Goal: Task Accomplishment & Management: Manage account settings

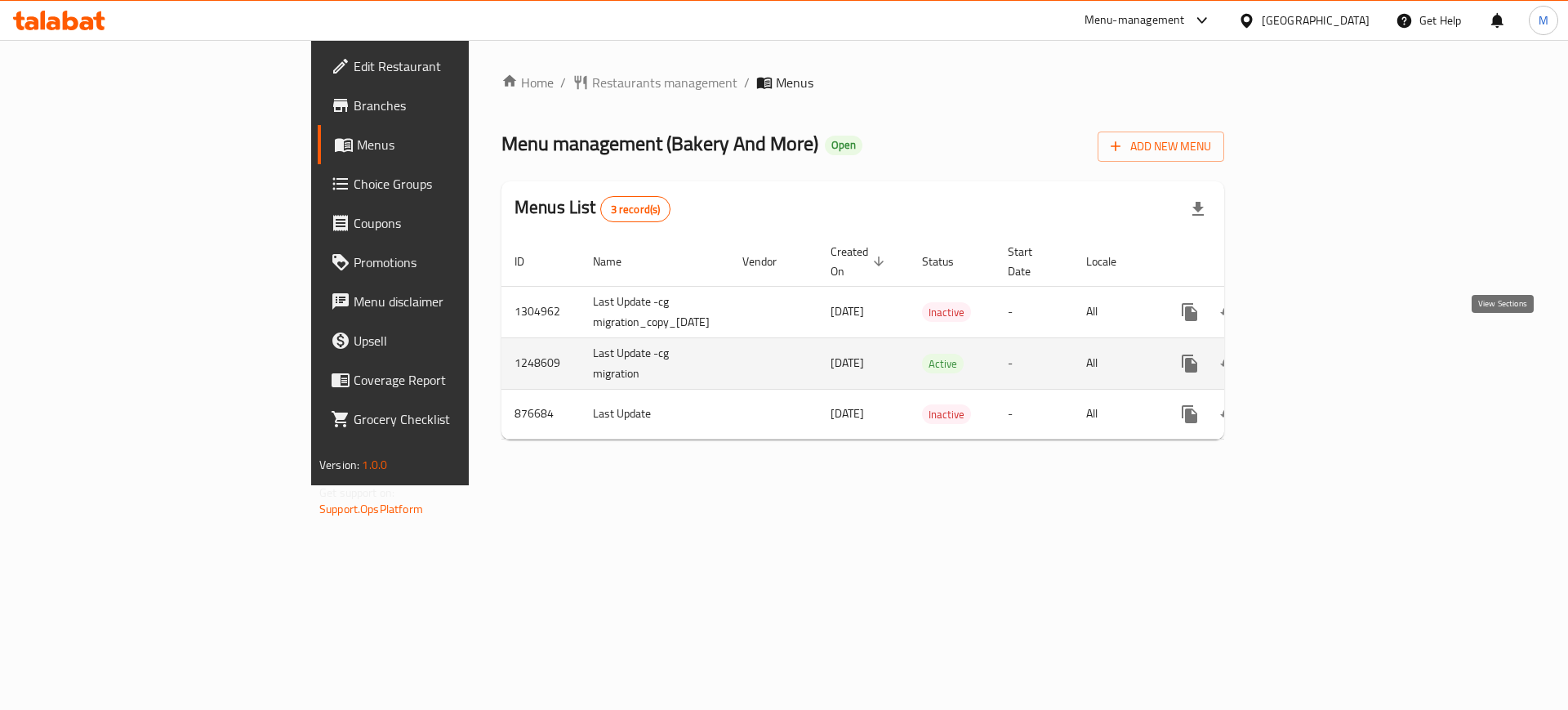
click at [1328, 344] on link "enhanced table" at bounding box center [1308, 363] width 39 height 39
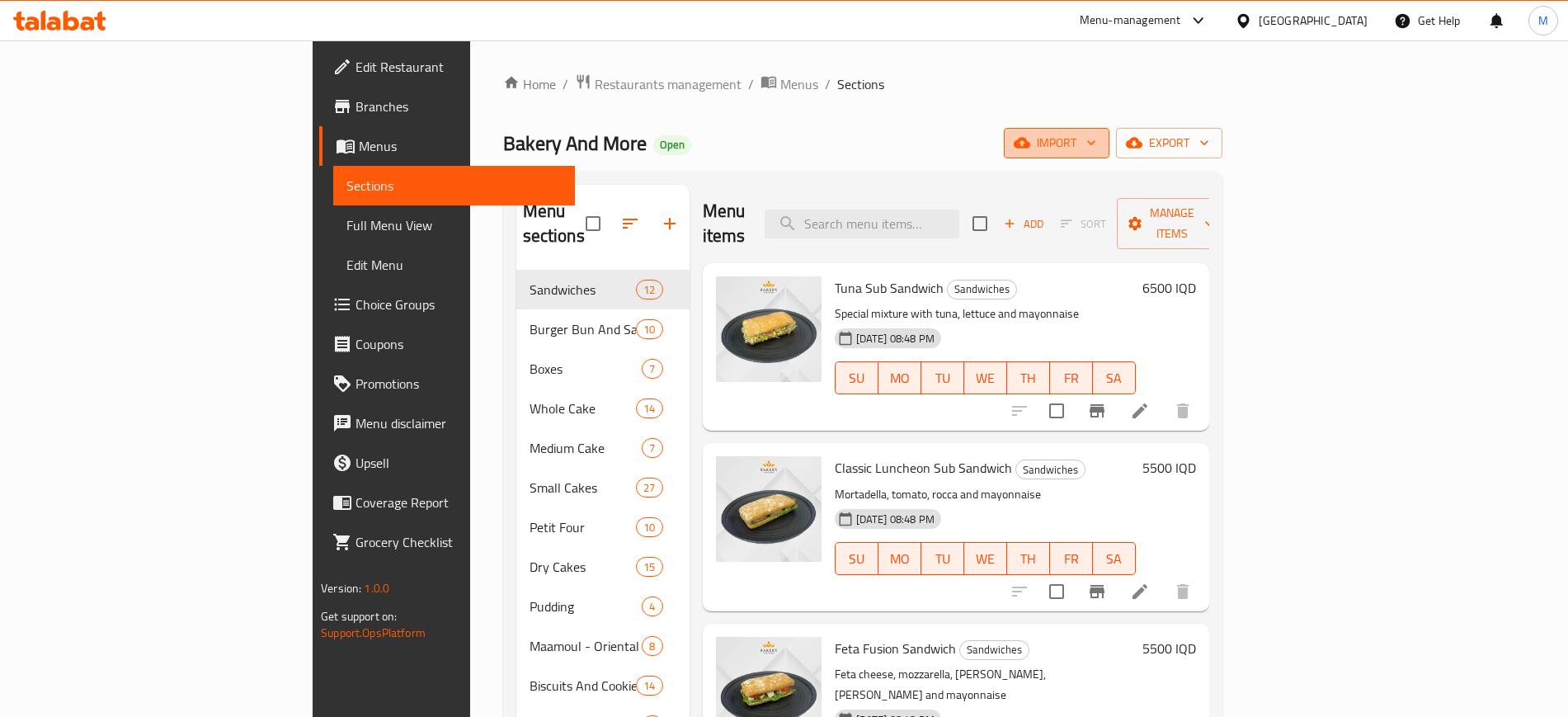
click at [1096, 145] on span "import" at bounding box center [1056, 143] width 79 height 21
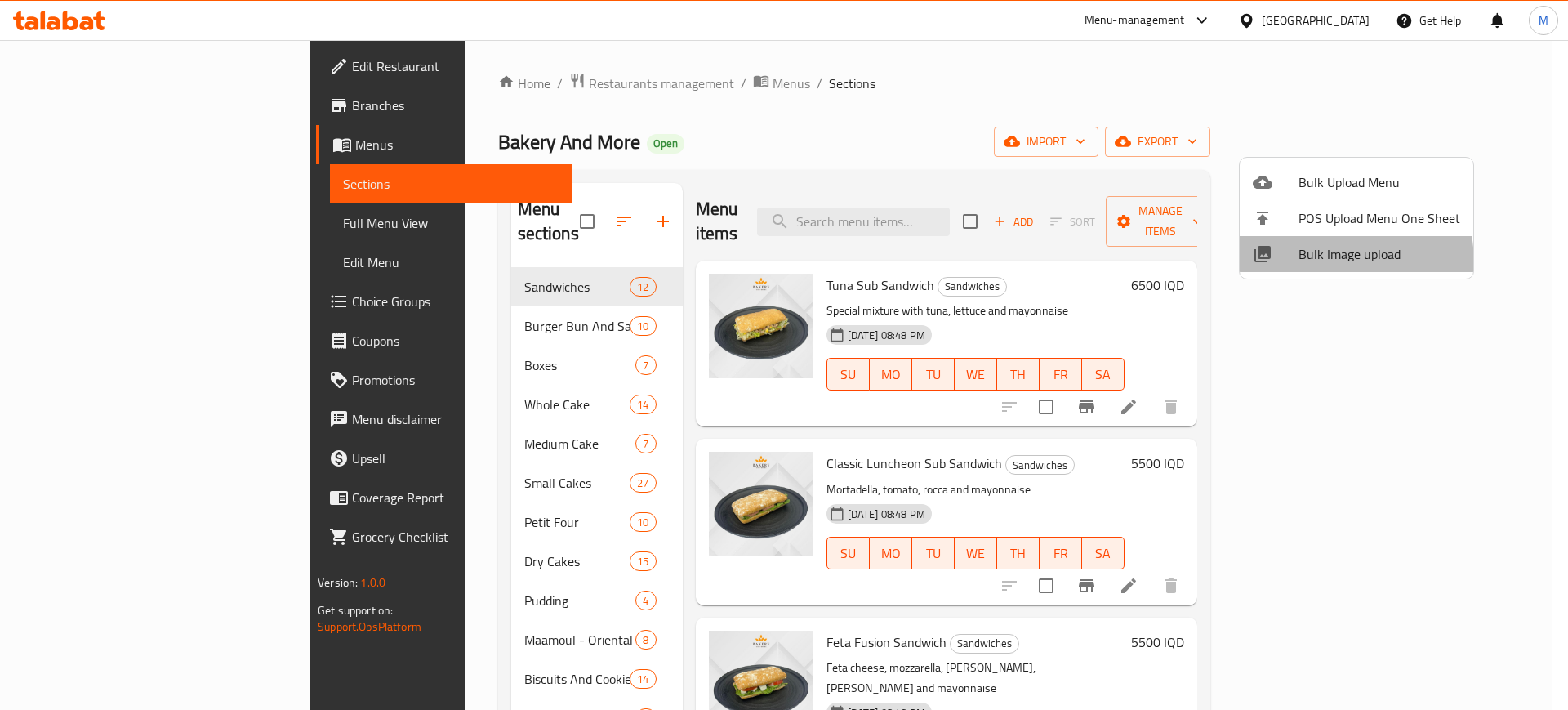
click at [1292, 265] on li "Bulk Image upload" at bounding box center [1357, 254] width 233 height 36
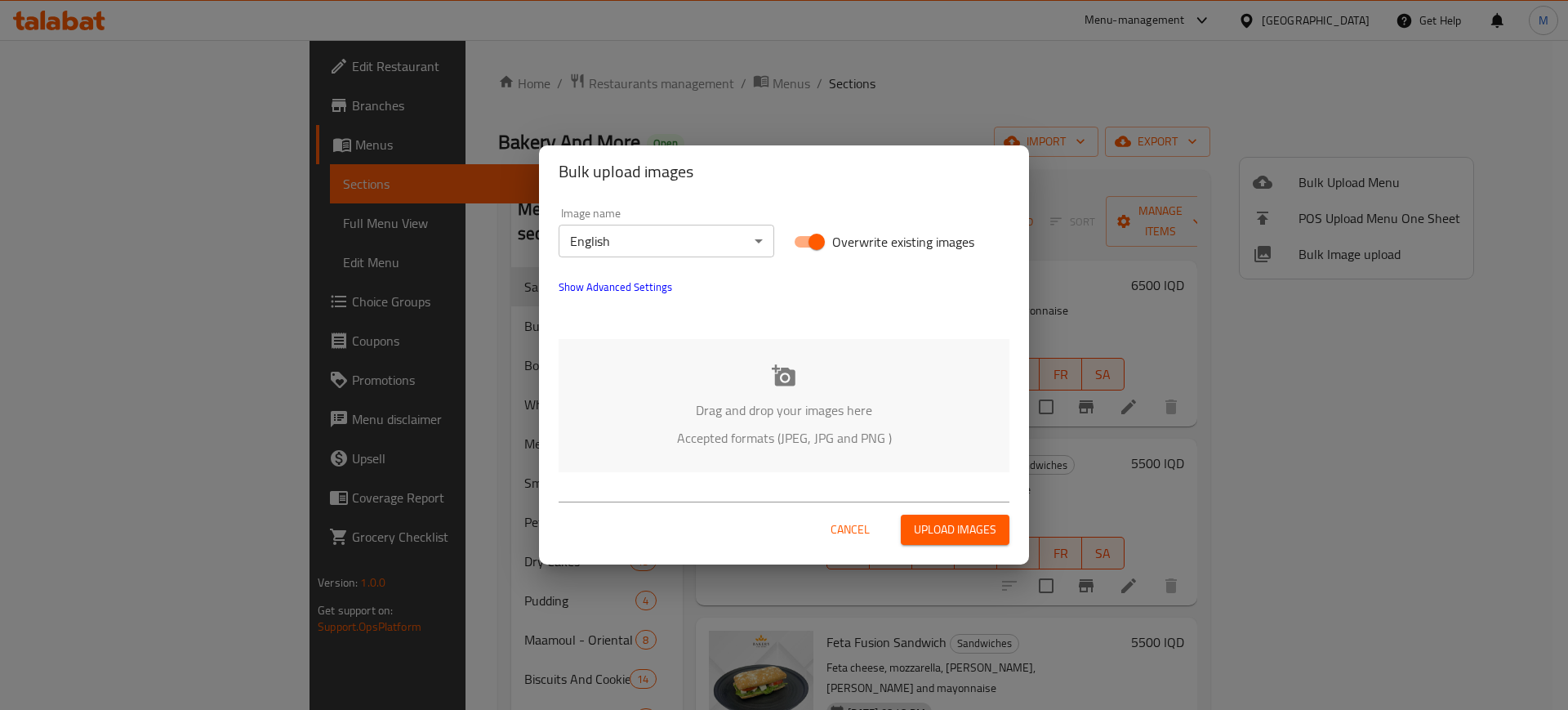
click at [752, 435] on p "Accepted formats (JPEG, JPG and PNG )" at bounding box center [784, 438] width 402 height 20
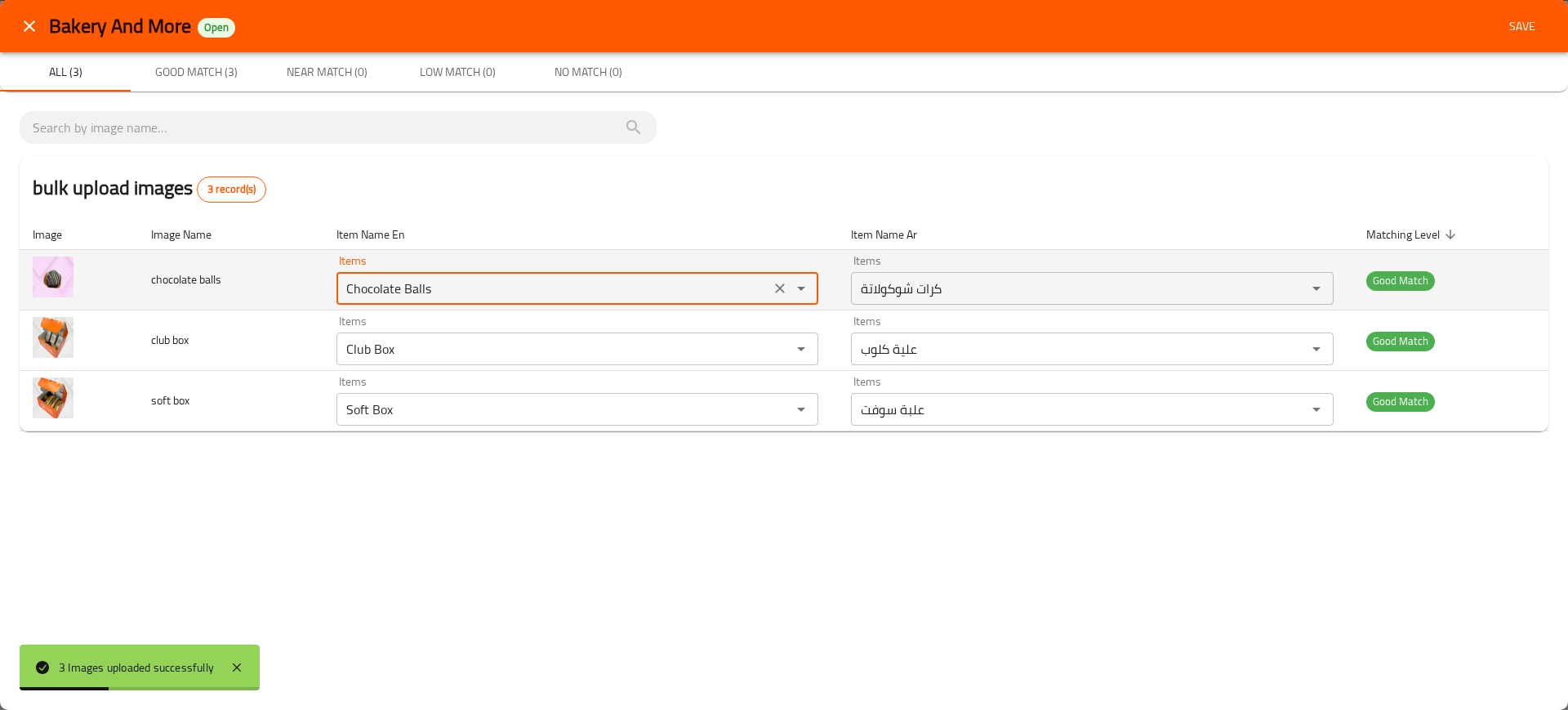
click at [504, 282] on balls "Chocolate Balls" at bounding box center [553, 289] width 424 height 23
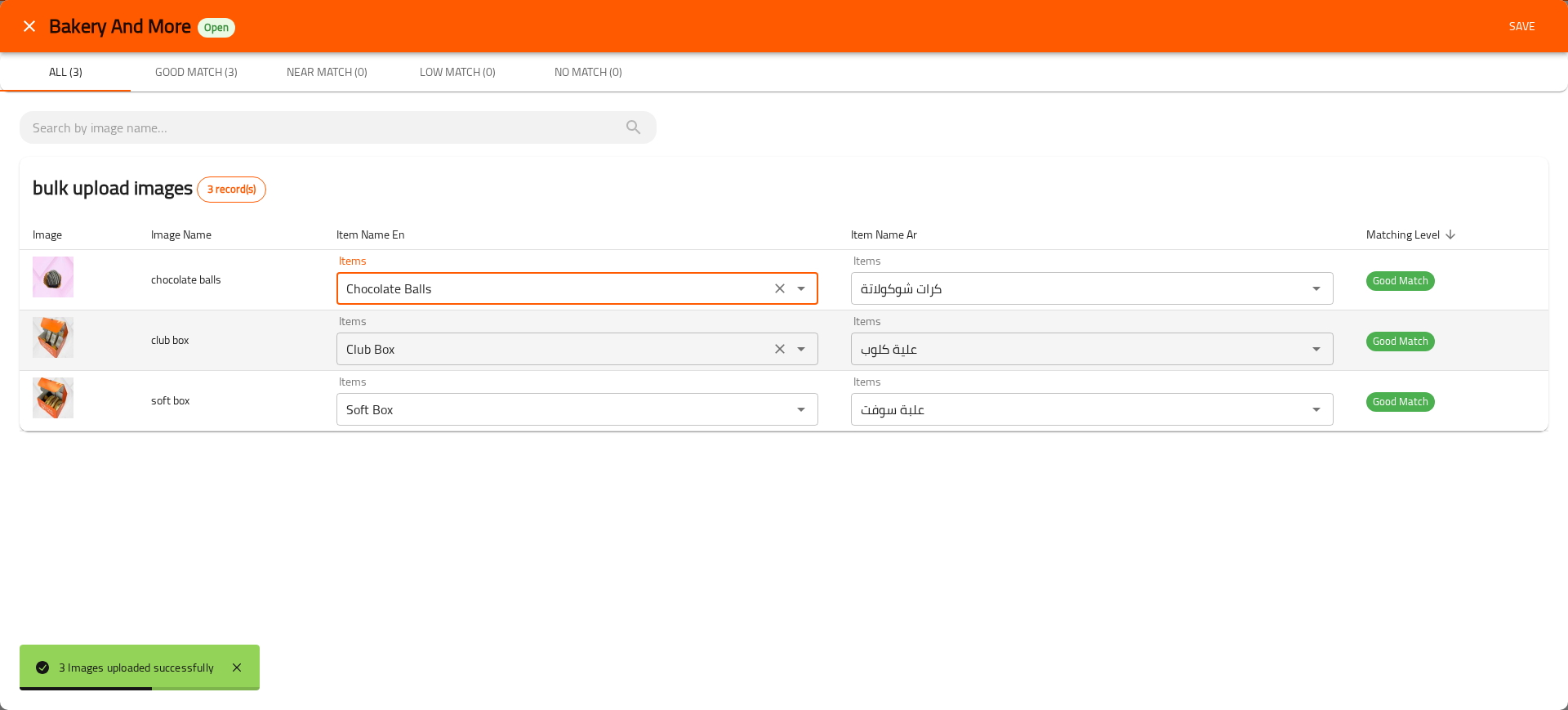
click at [509, 342] on box "Club Box" at bounding box center [553, 349] width 424 height 23
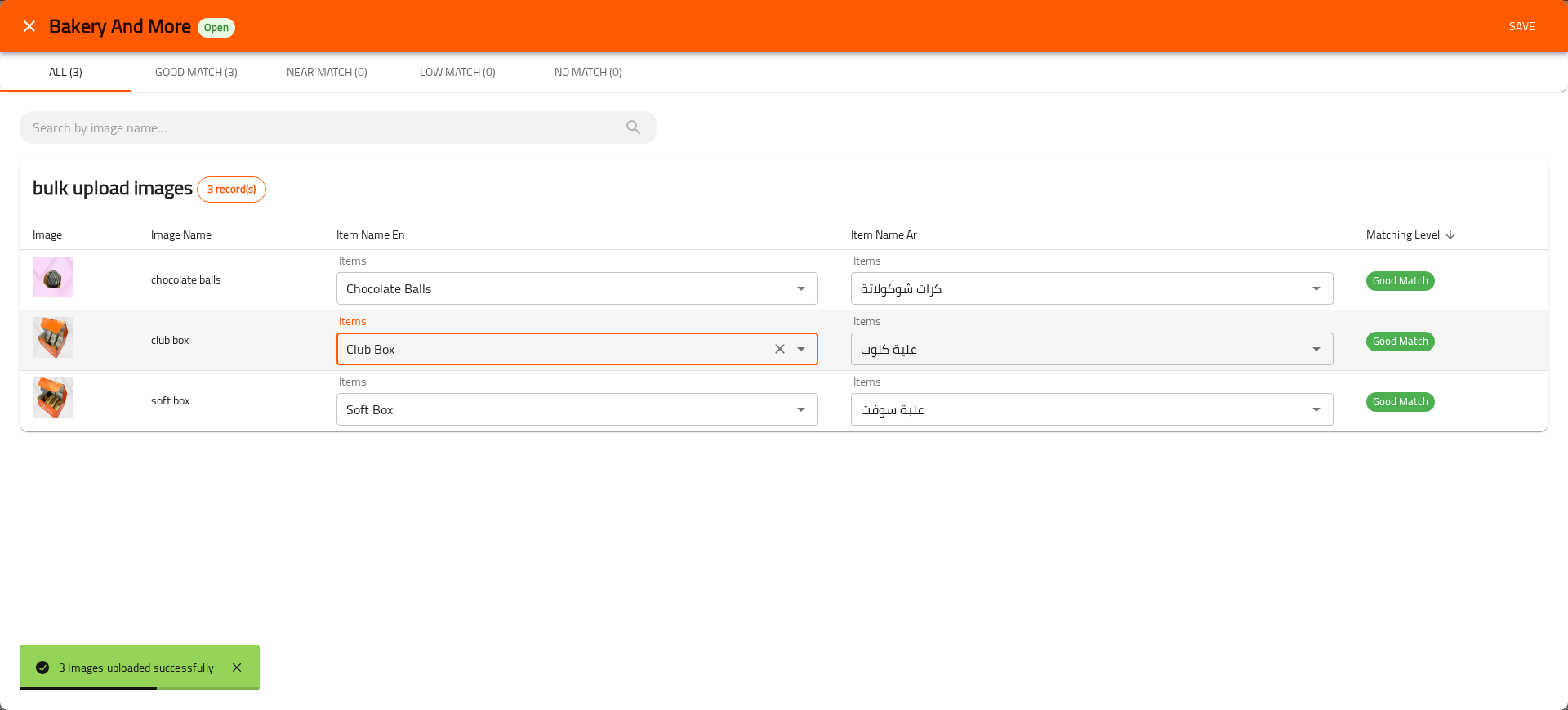
click at [509, 342] on box "Club Box" at bounding box center [553, 349] width 424 height 23
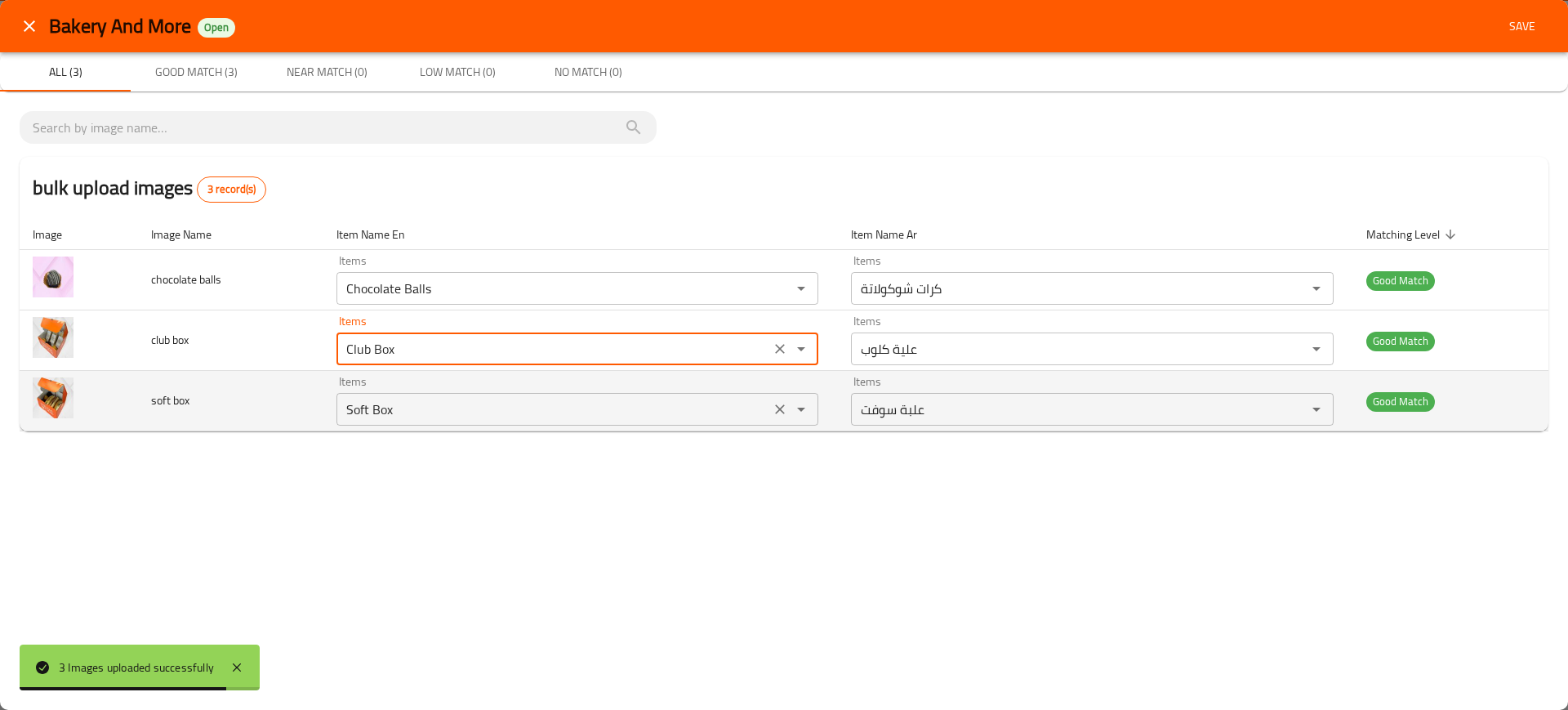
click at [525, 411] on box "Soft Box" at bounding box center [553, 410] width 424 height 23
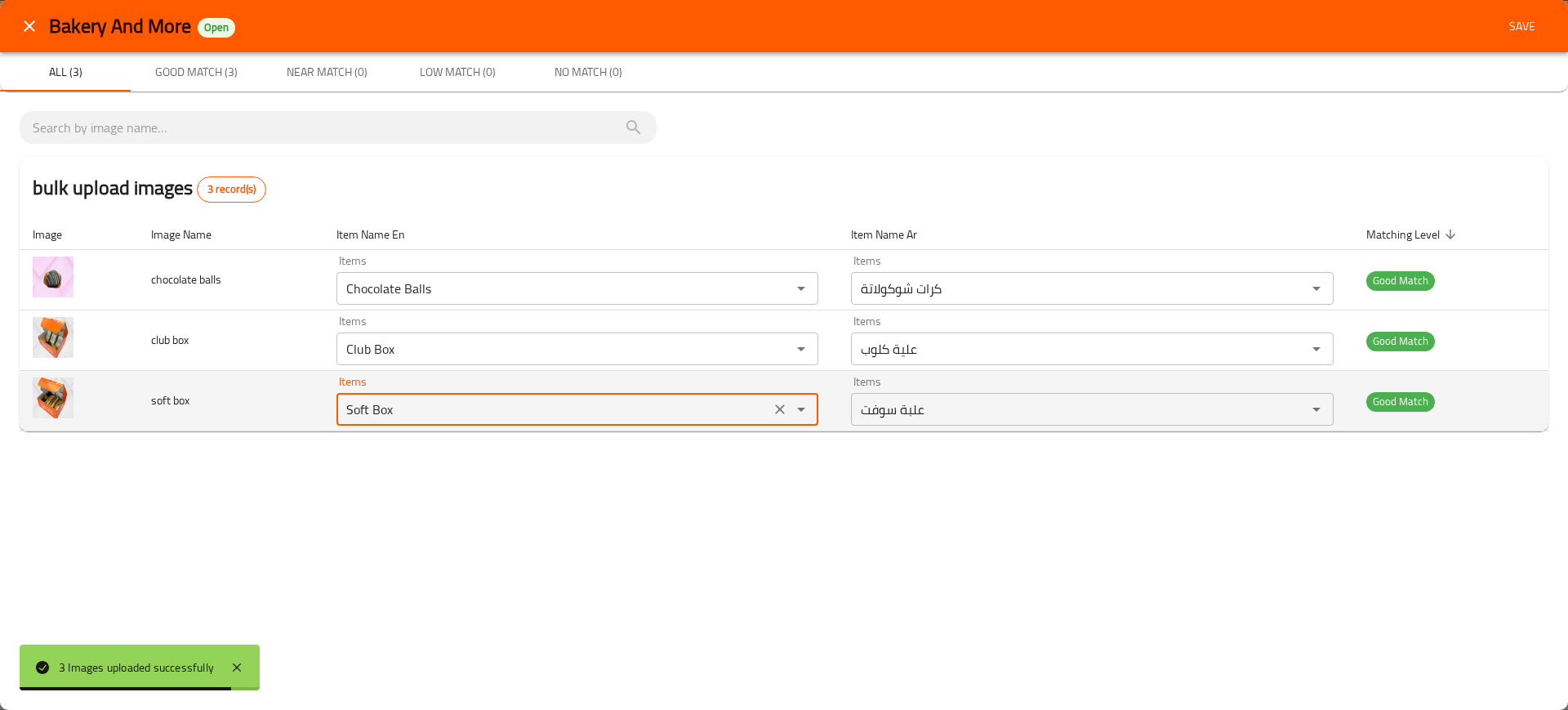
click at [525, 411] on box "Soft Box" at bounding box center [553, 410] width 424 height 23
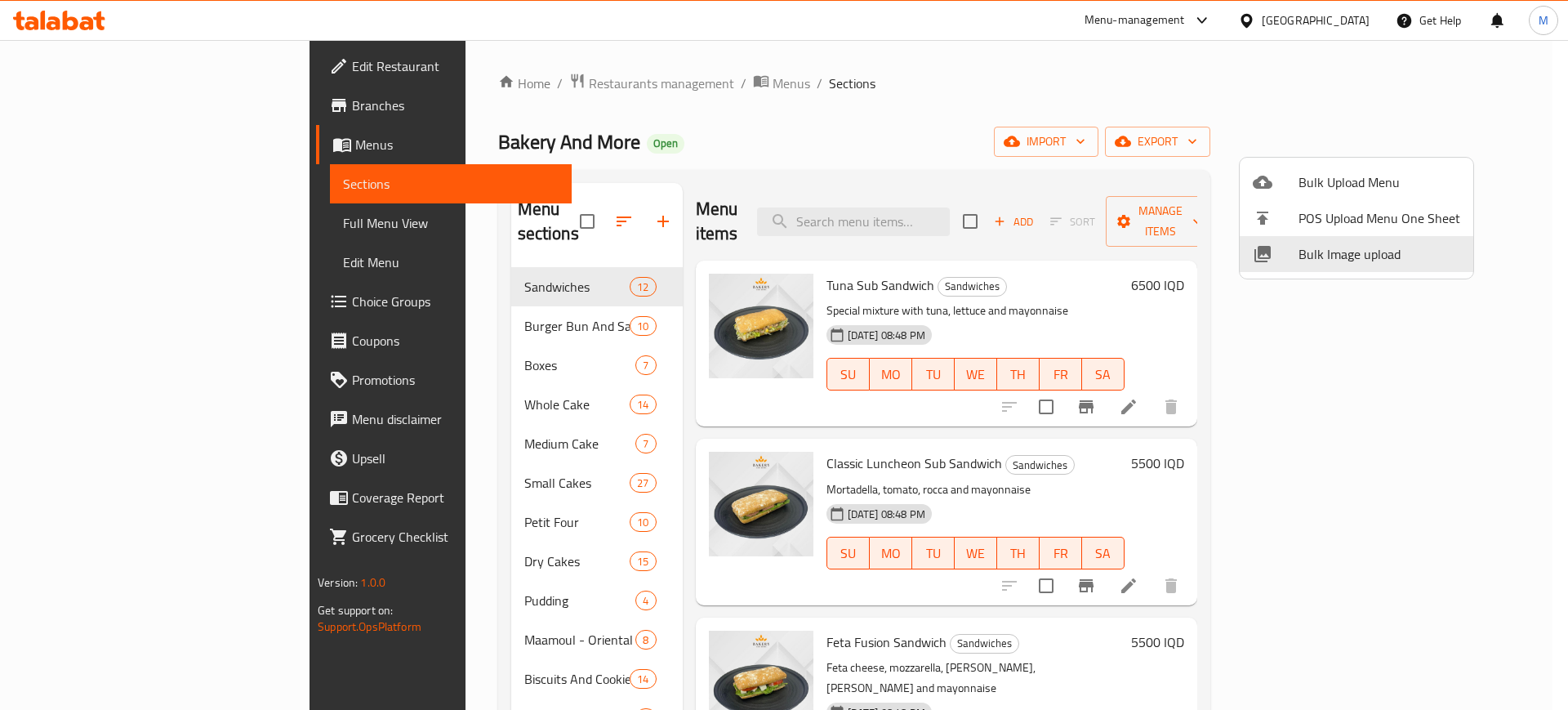
click at [596, 78] on div at bounding box center [784, 355] width 1568 height 710
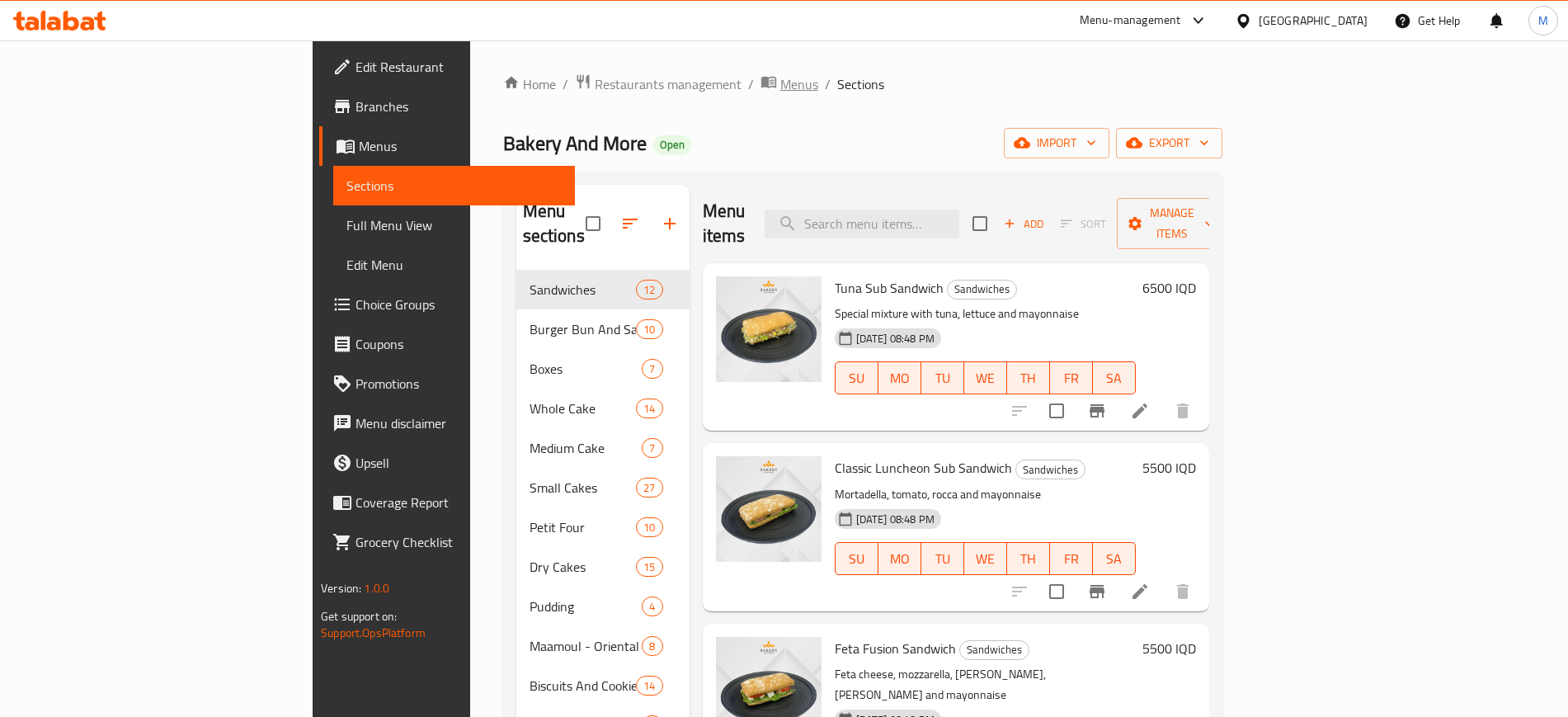
click at [780, 79] on span "Menus" at bounding box center [799, 85] width 38 height 20
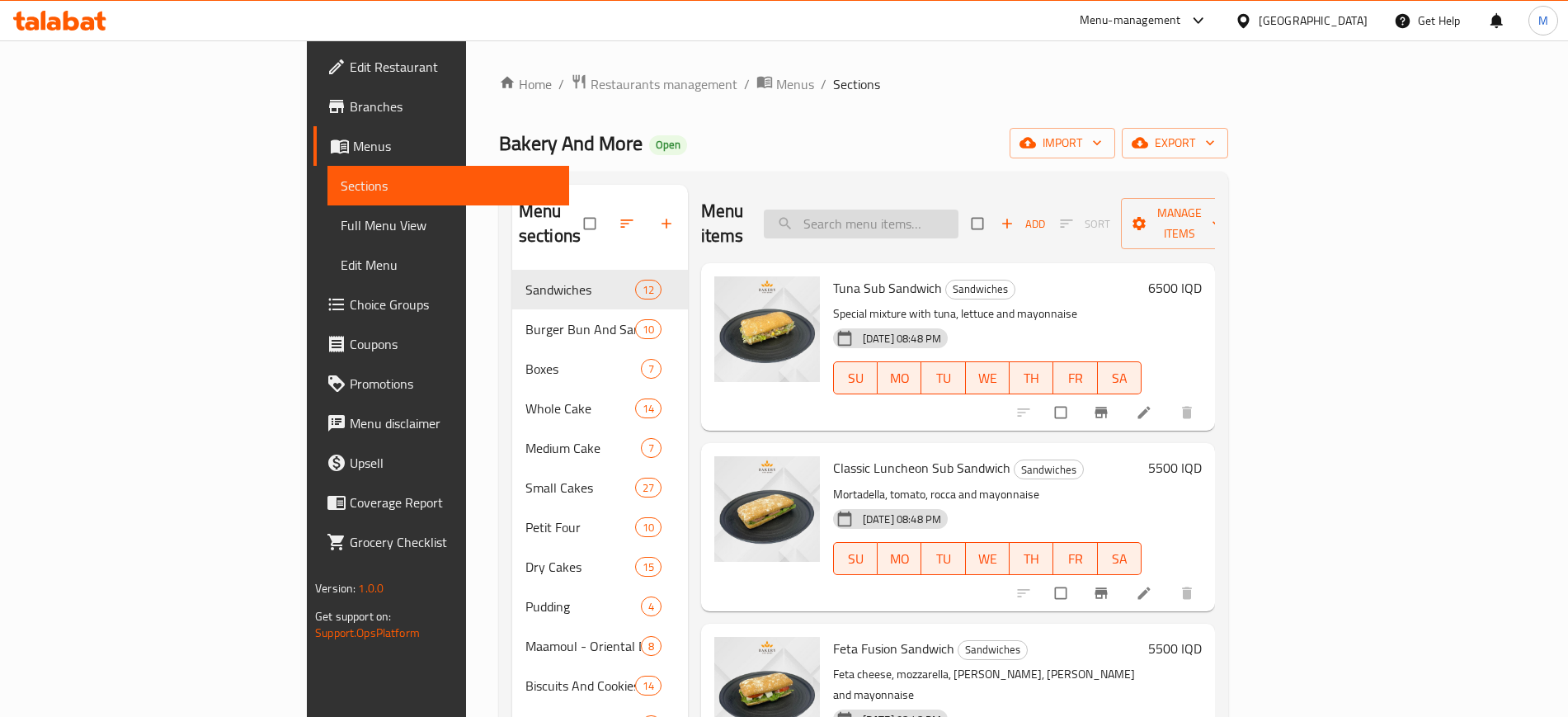
paste input "Chocolate Balls"
click at [940, 220] on input "Chocolate Balls" at bounding box center [860, 224] width 194 height 29
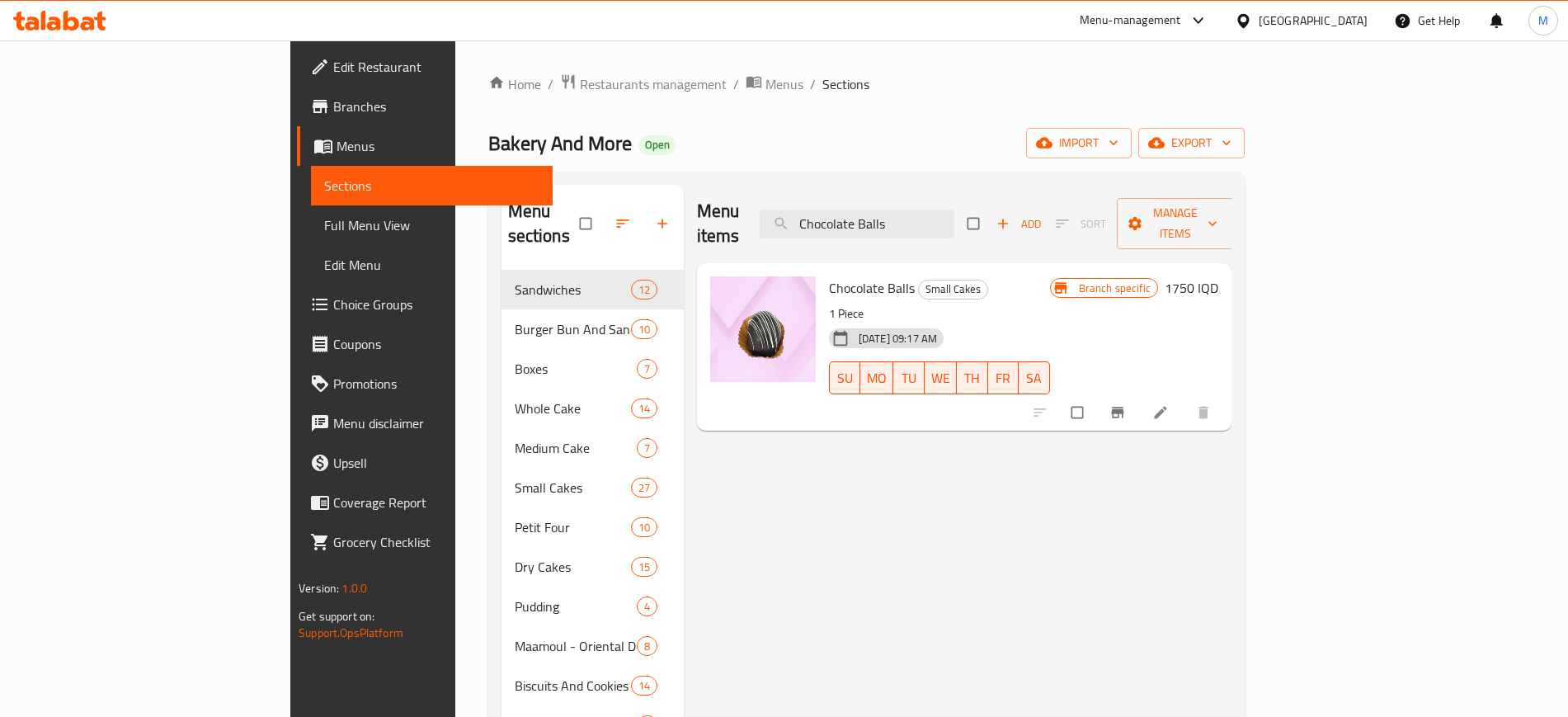
paste input "lub Box"
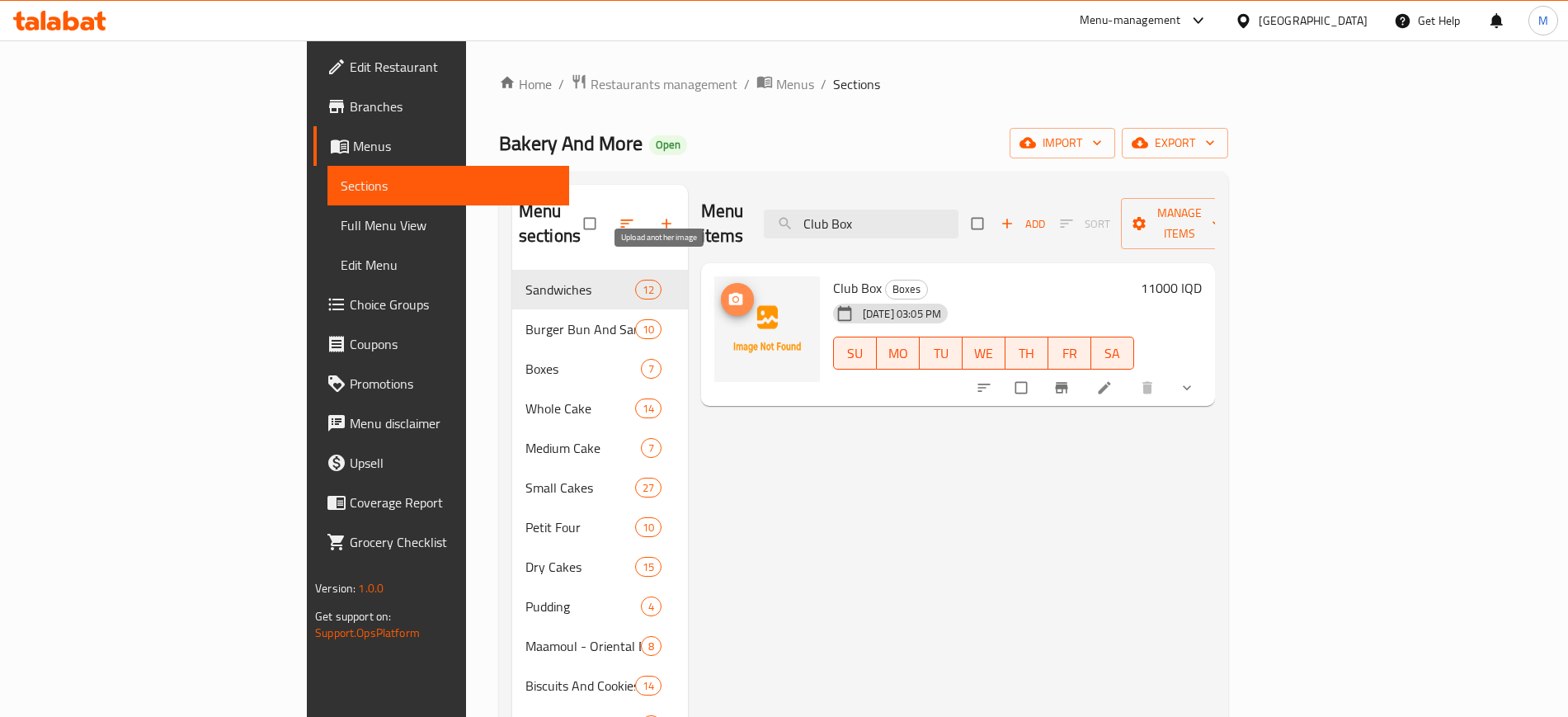
click at [729, 293] on icon "upload picture" at bounding box center [736, 300] width 14 height 13
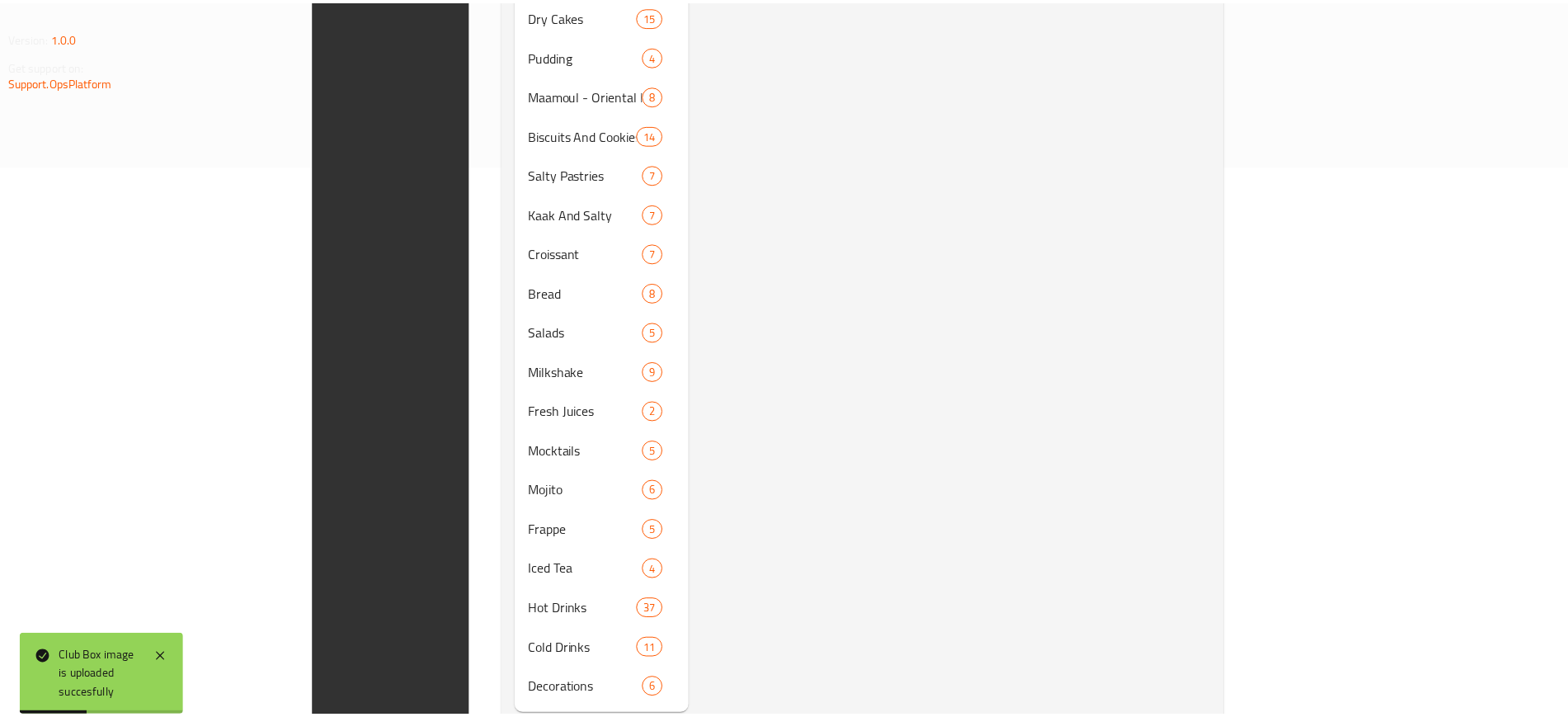
scroll to position [571, 0]
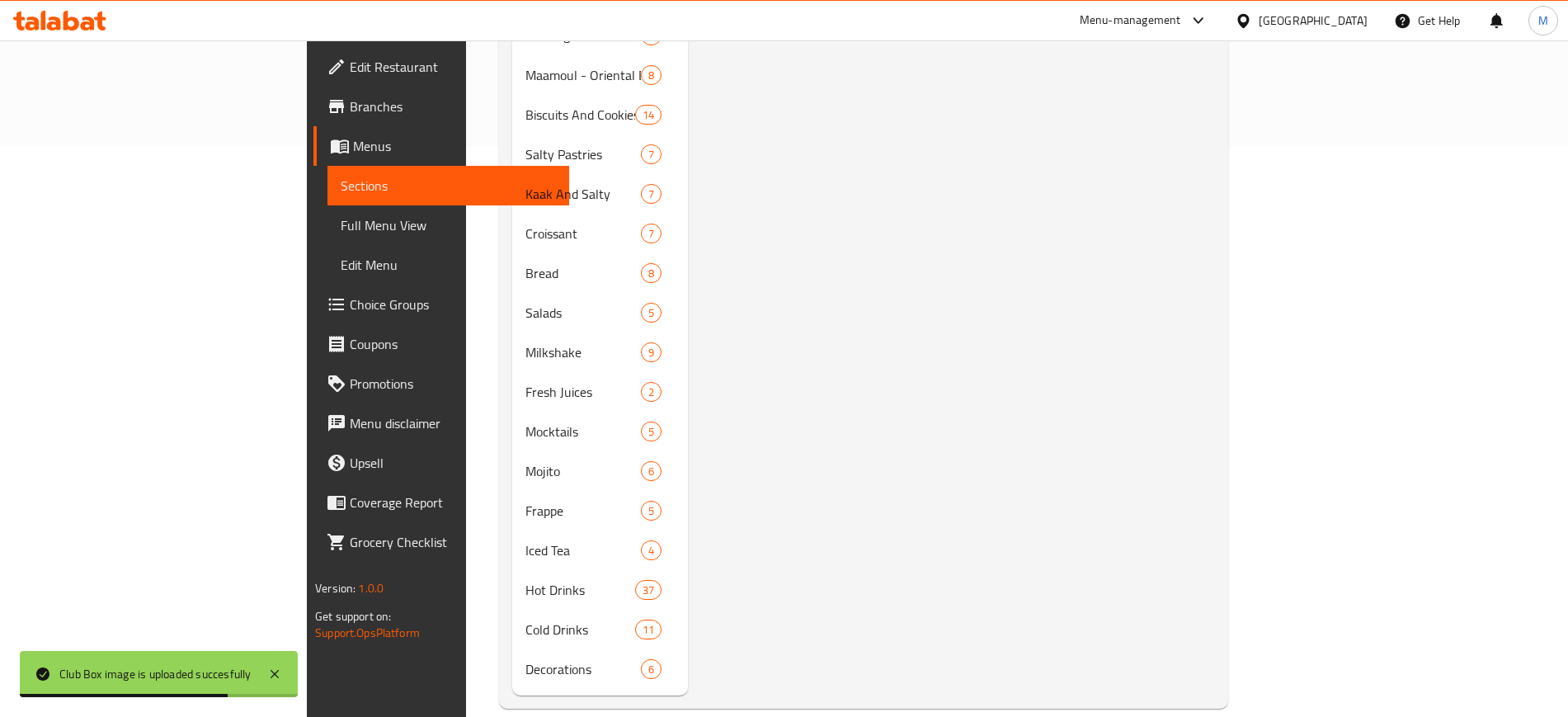
click at [888, 382] on div "Menu items Club Box Add Sort Manage items Club Box Boxes 19-08-2025 03:05 PM SU…" at bounding box center [951, 155] width 527 height 1082
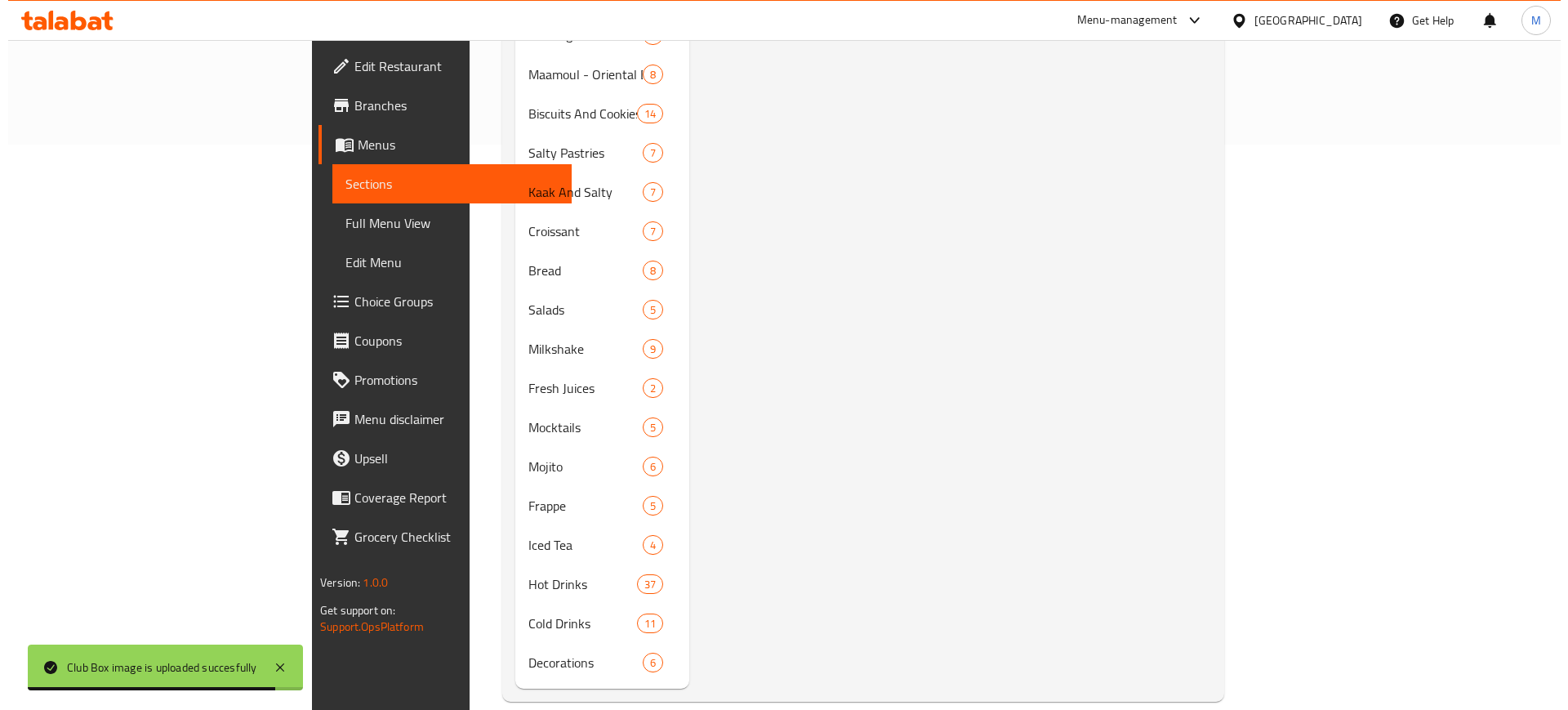
scroll to position [0, 0]
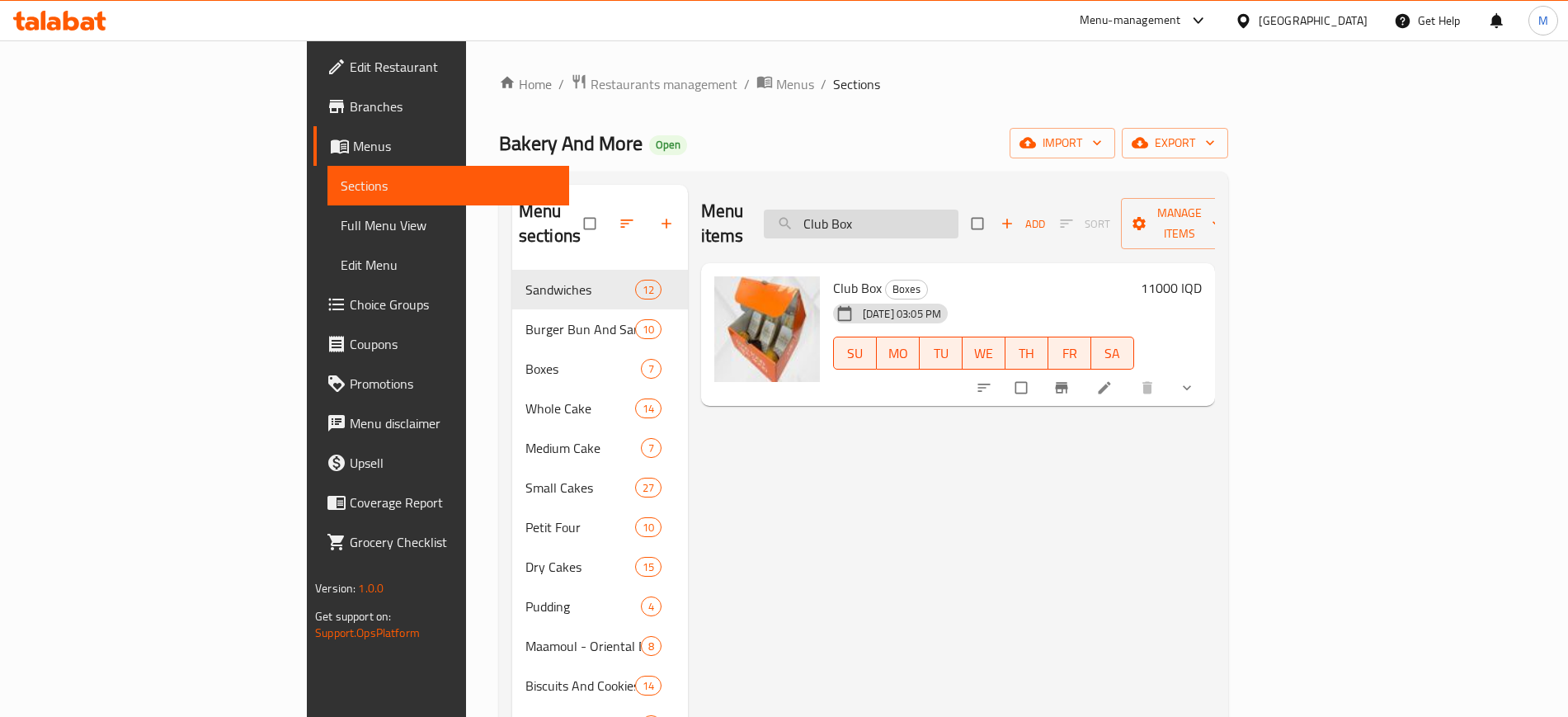
click at [943, 215] on input "Club Box" at bounding box center [860, 224] width 194 height 29
paste input "Soft"
type input "Soft Box"
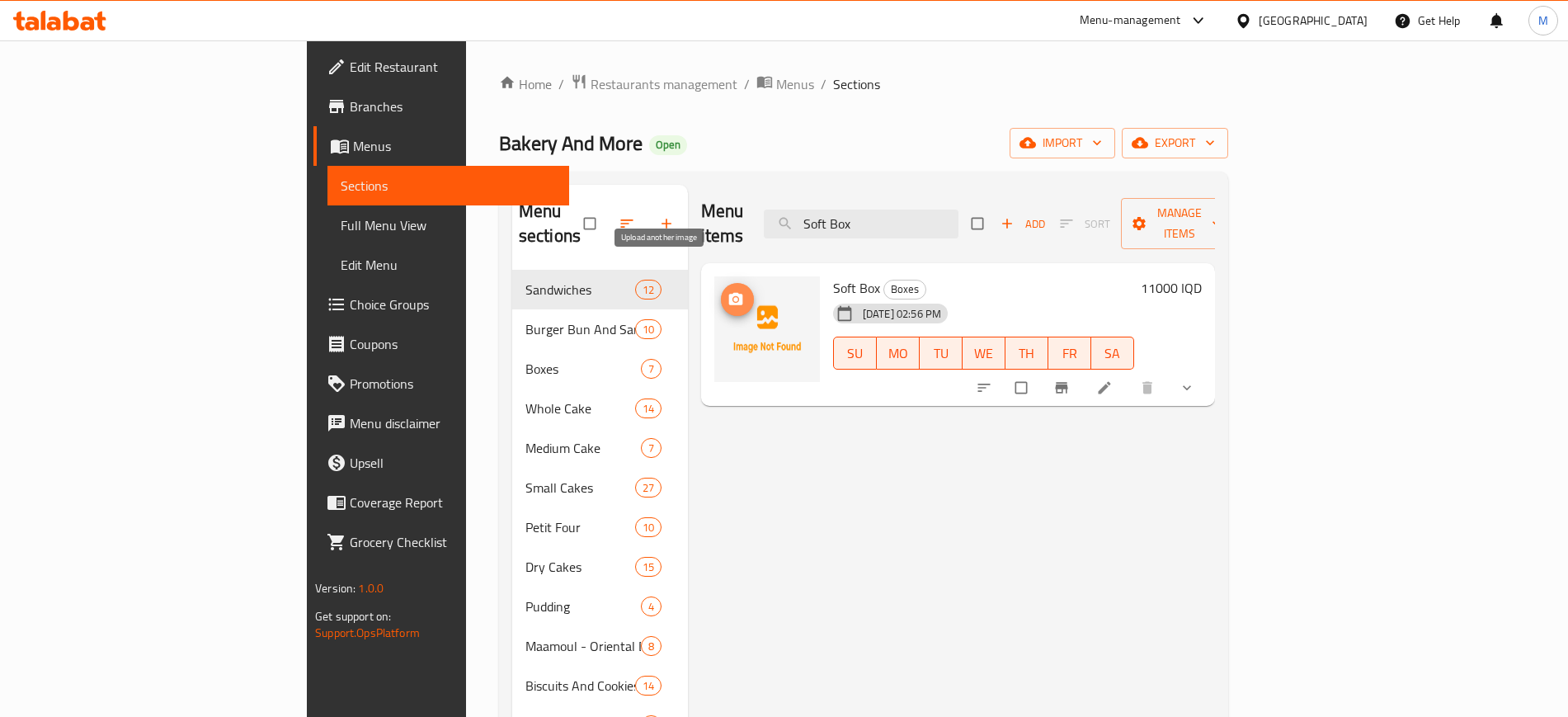
click at [721, 291] on span "upload picture" at bounding box center [737, 300] width 33 height 16
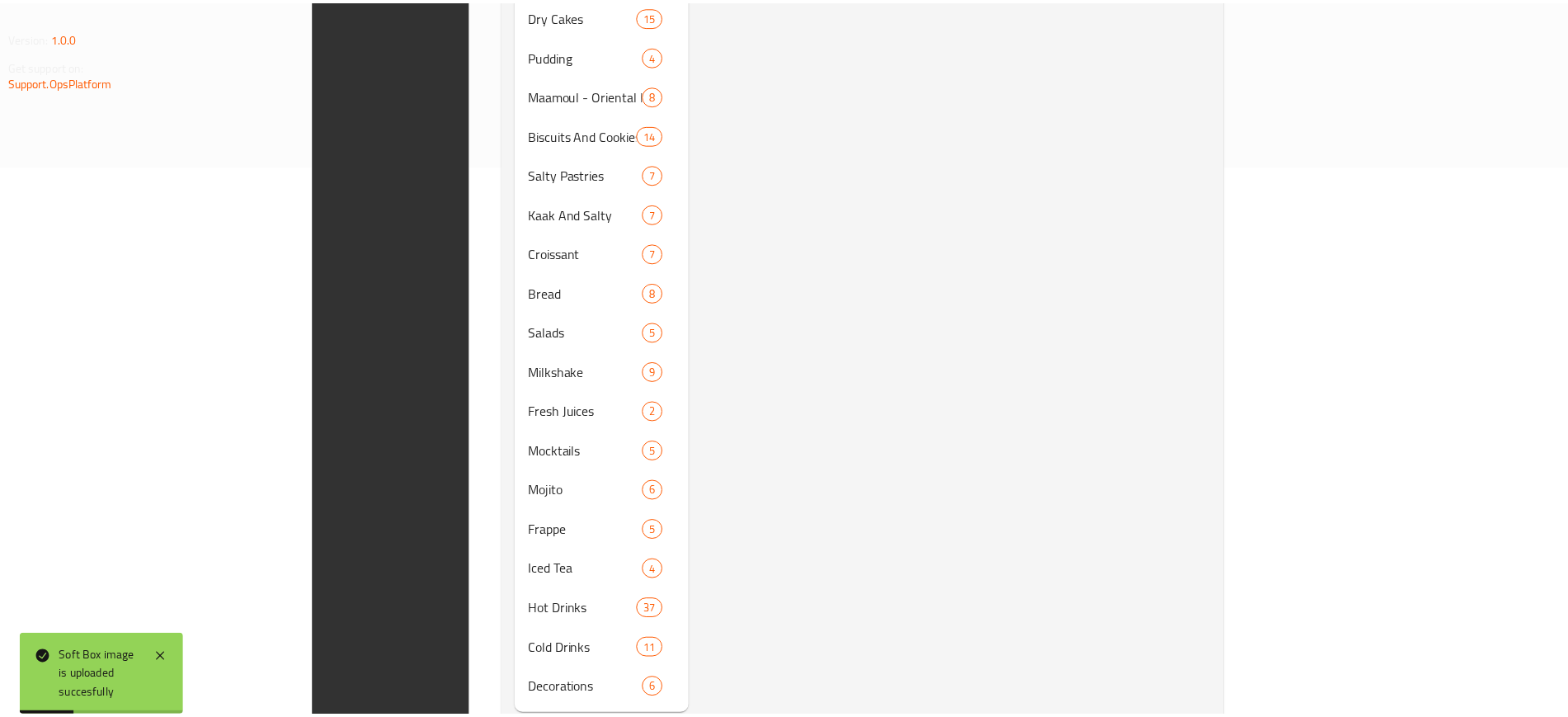
scroll to position [571, 0]
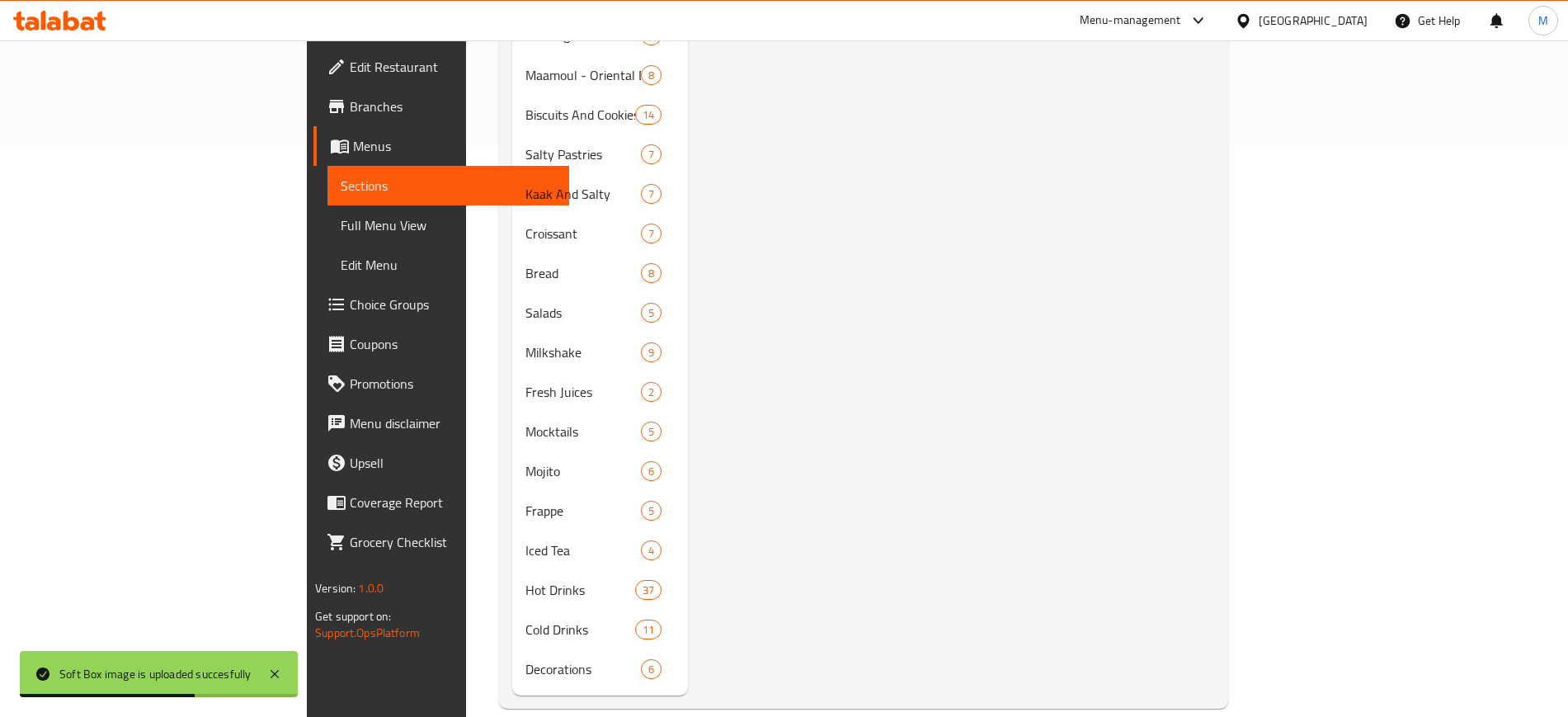
click at [692, 564] on div "Menu items Soft Box Add Sort Manage items Soft Box Boxes 19-08-2025 02:56 PM SU…" at bounding box center [951, 155] width 527 height 1082
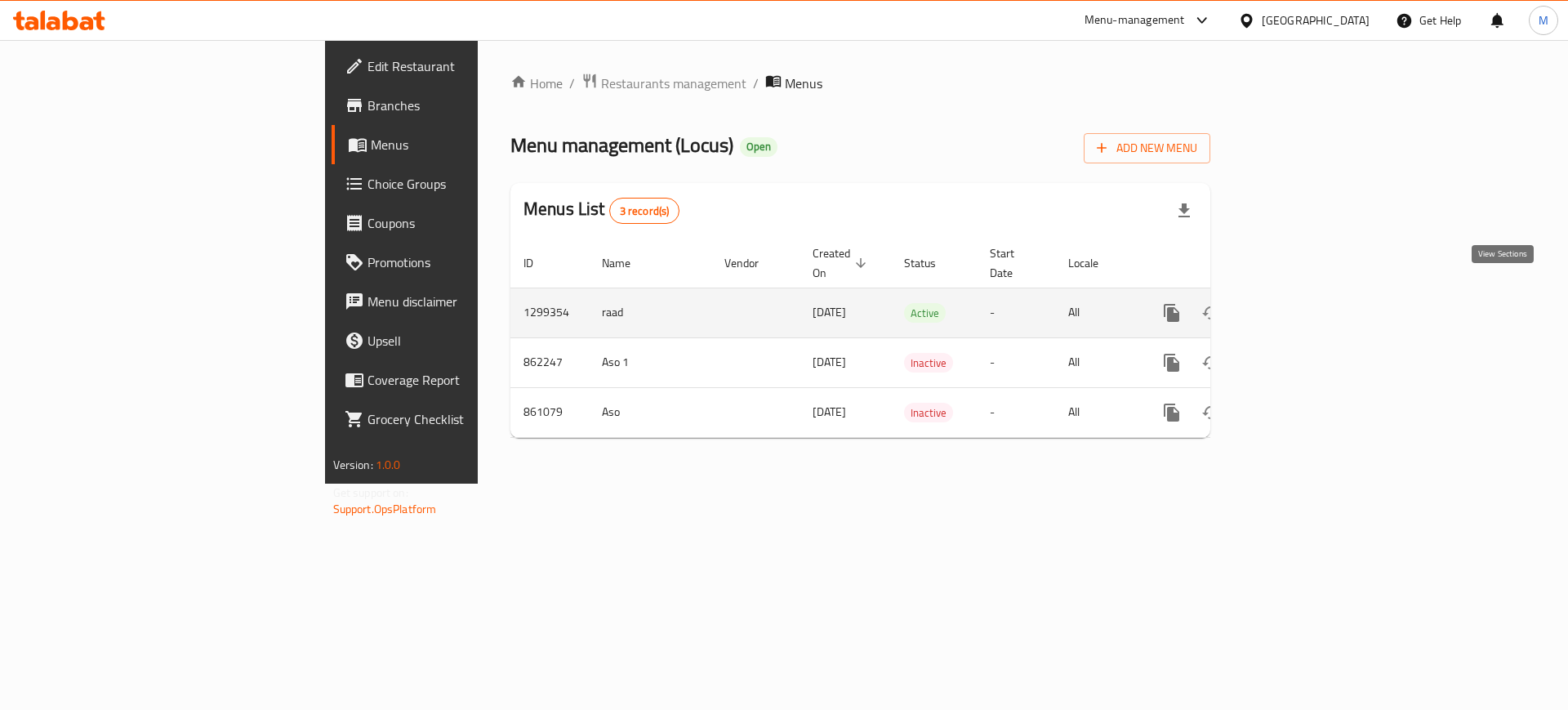
click at [1310, 293] on link "enhanced table" at bounding box center [1289, 313] width 39 height 39
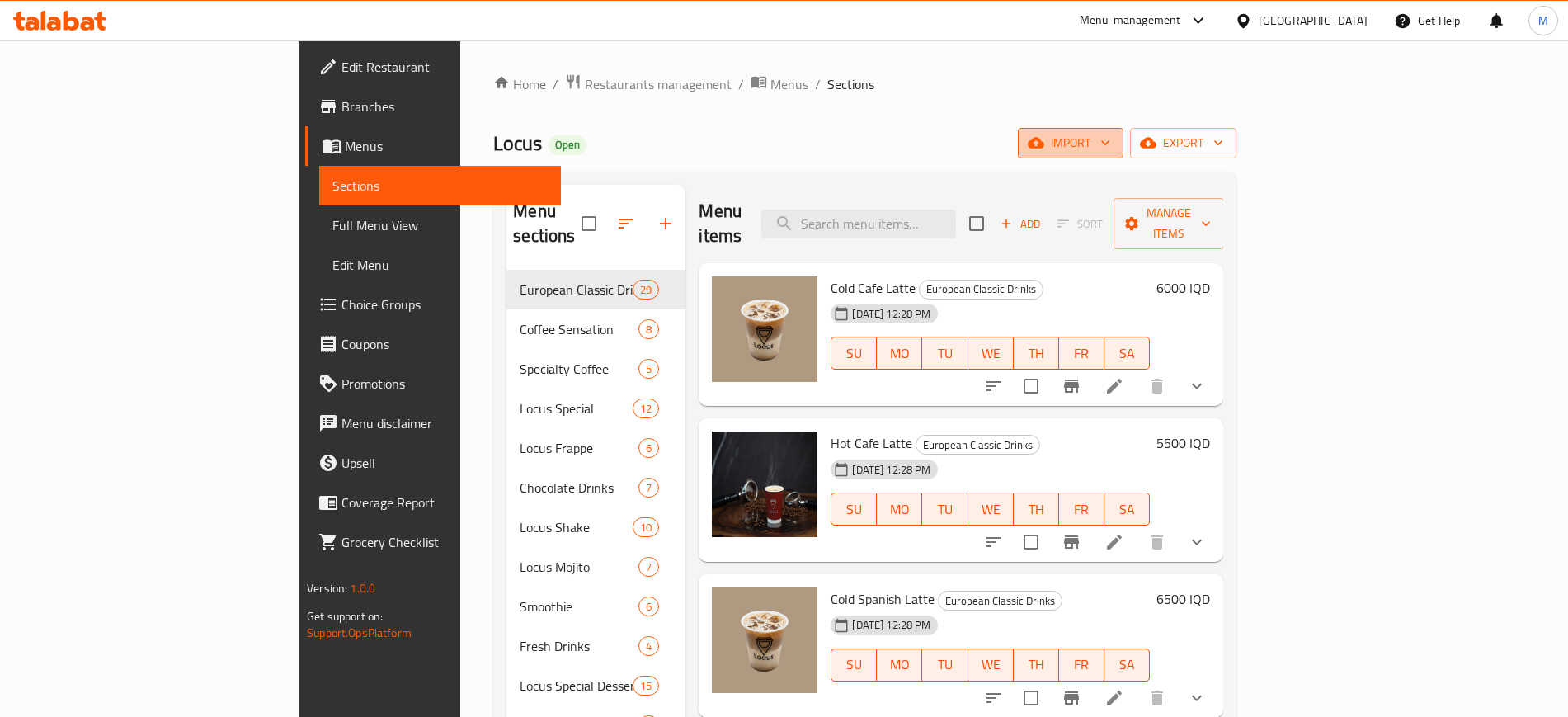
click at [1044, 143] on icon "button" at bounding box center [1036, 143] width 16 height 11
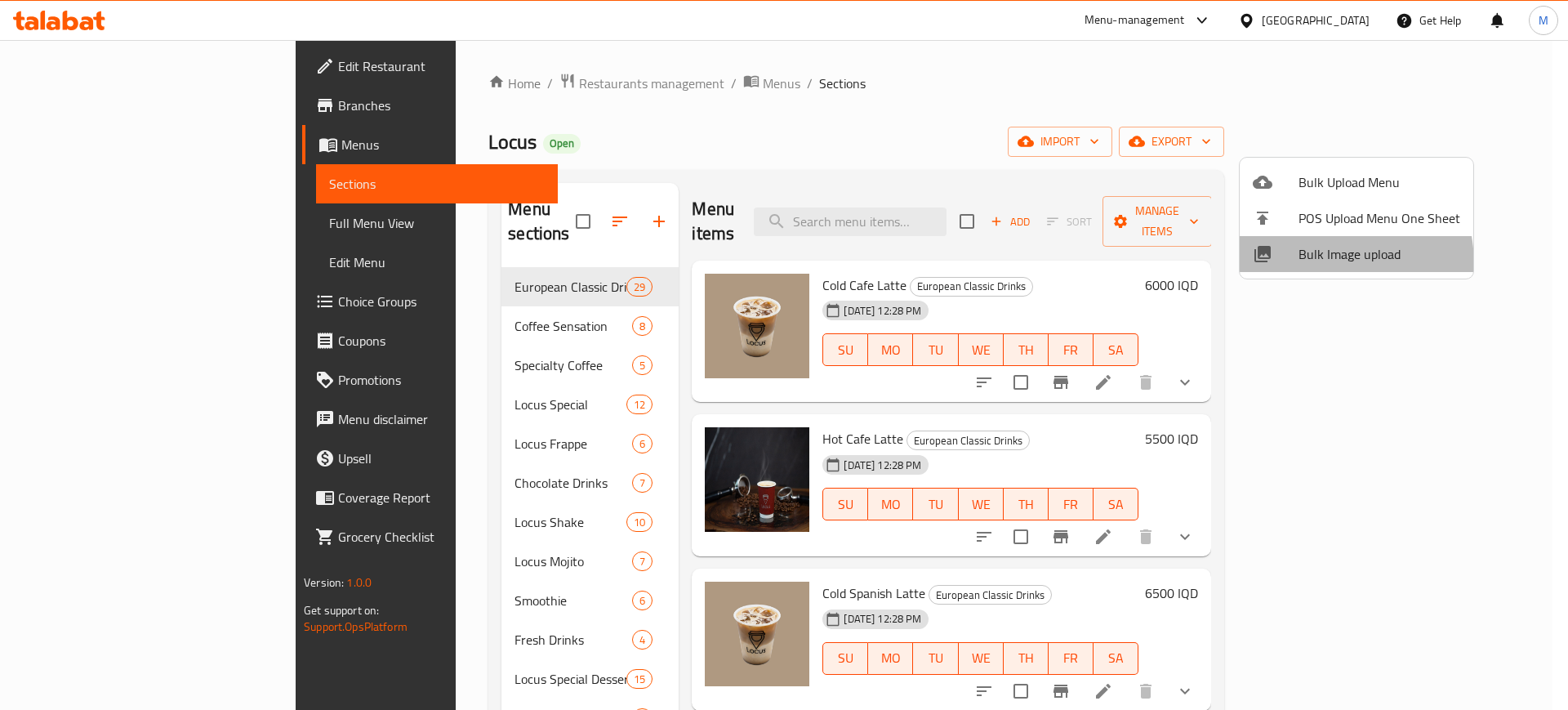
click at [1306, 264] on span "Bulk Image upload" at bounding box center [1380, 254] width 162 height 20
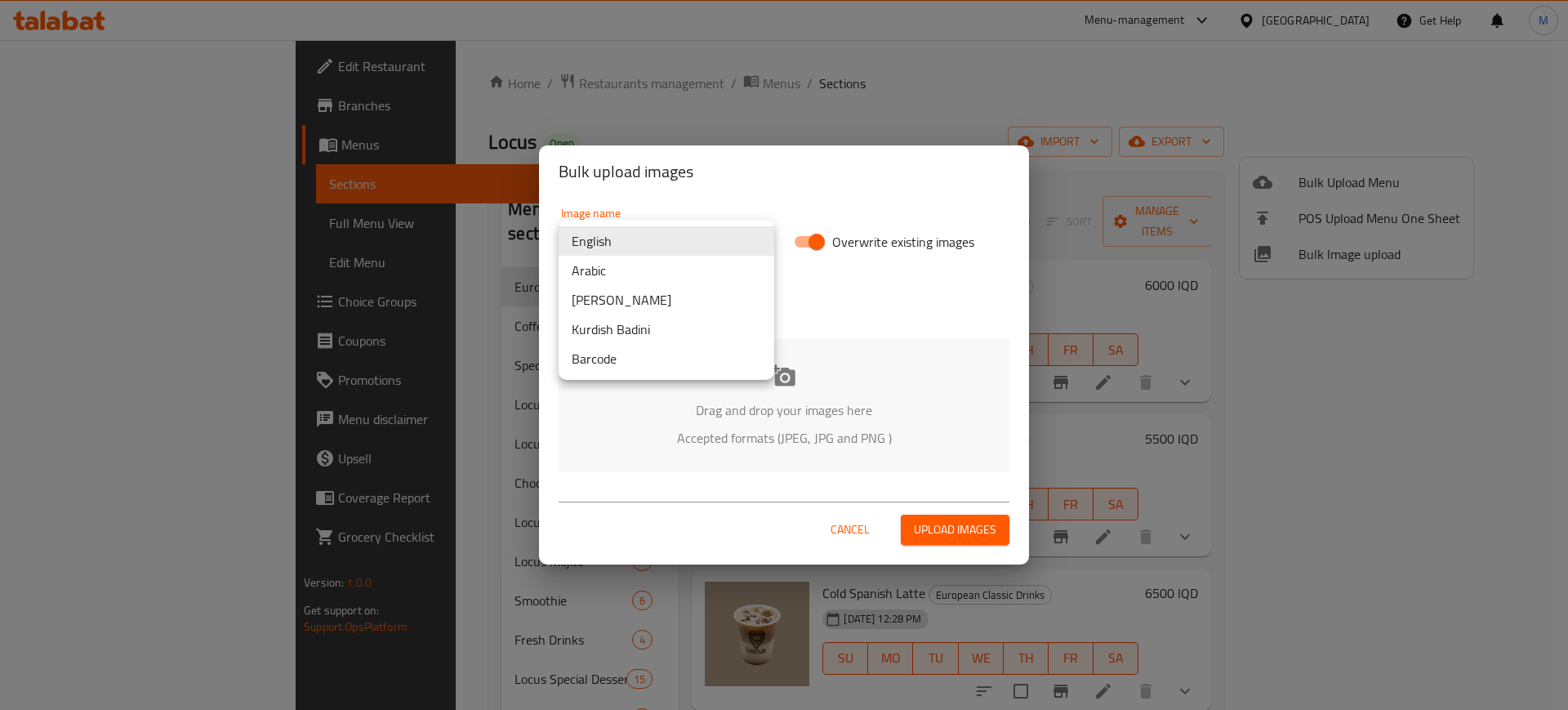
click at [654, 248] on body "​ Menu-management [GEOGRAPHIC_DATA] Get Help M Edit Restaurant Branches Menus S…" at bounding box center [784, 375] width 1568 height 670
click at [666, 263] on li "Arabic" at bounding box center [666, 270] width 215 height 29
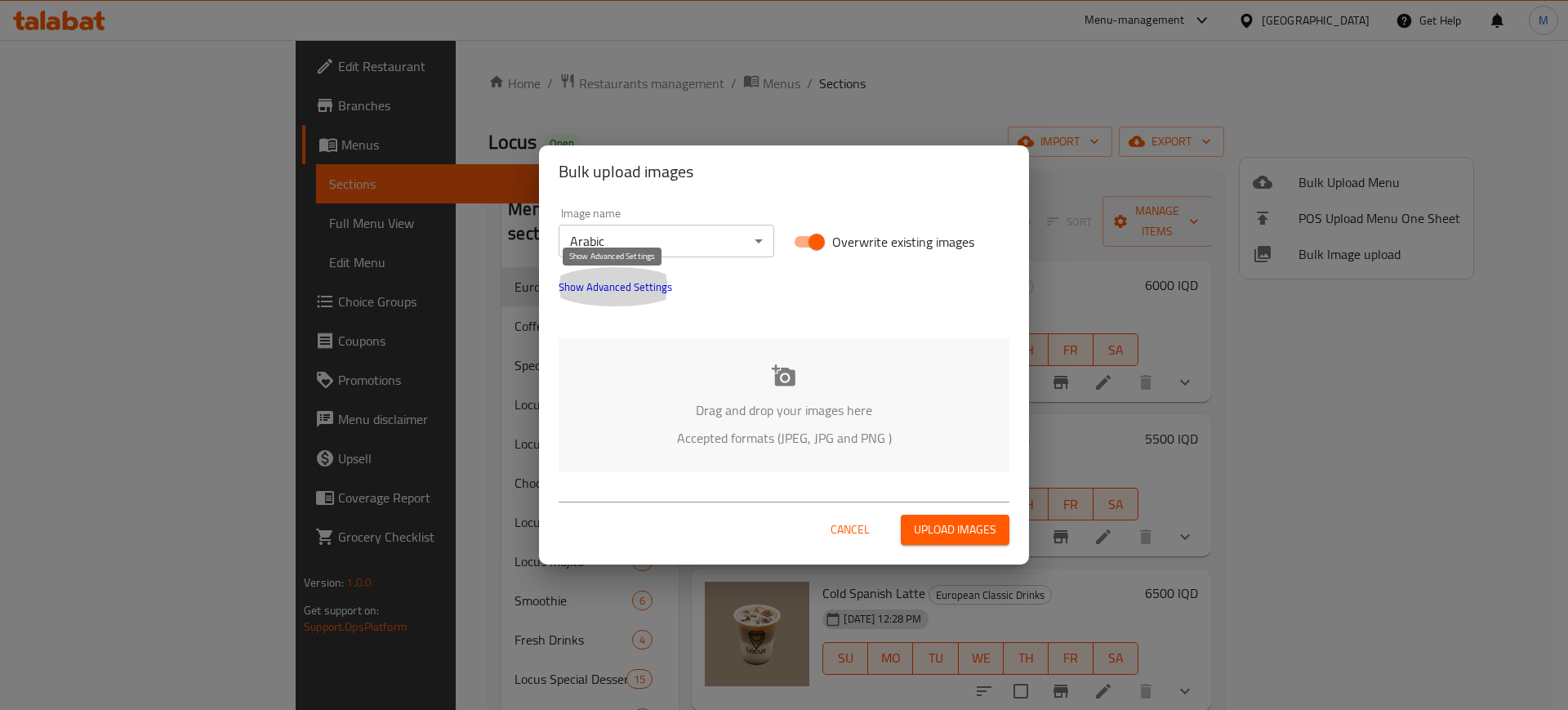
click at [615, 289] on span "Show Advanced Settings" at bounding box center [615, 287] width 114 height 20
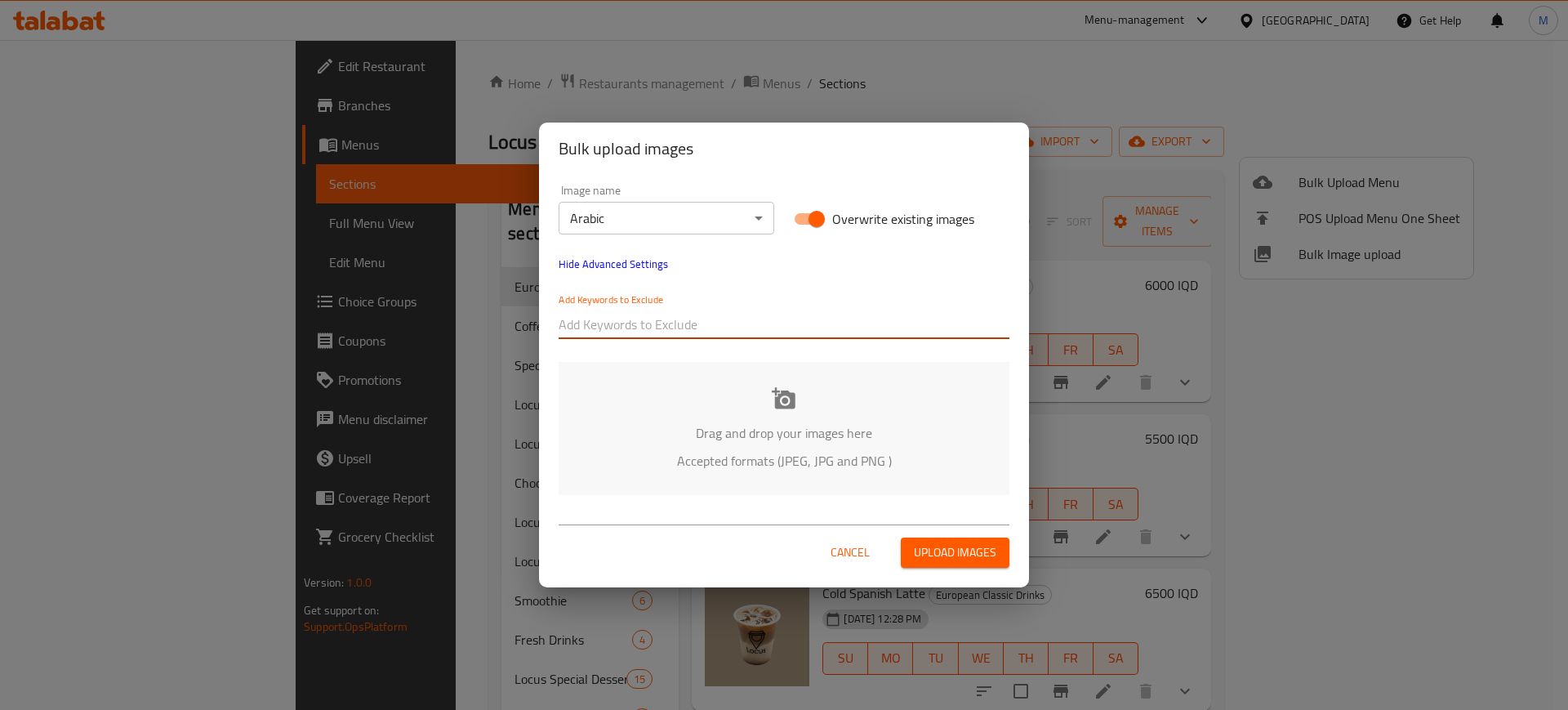
click at [666, 322] on input "text" at bounding box center [784, 324] width 451 height 26
paste input "_[PERSON_NAME]"
type input "_[PERSON_NAME]"
click at [703, 341] on div "Add Keywords to Exclude _[PERSON_NAME]" at bounding box center [784, 315] width 470 height 65
click at [747, 323] on input "text" at bounding box center [850, 324] width 319 height 26
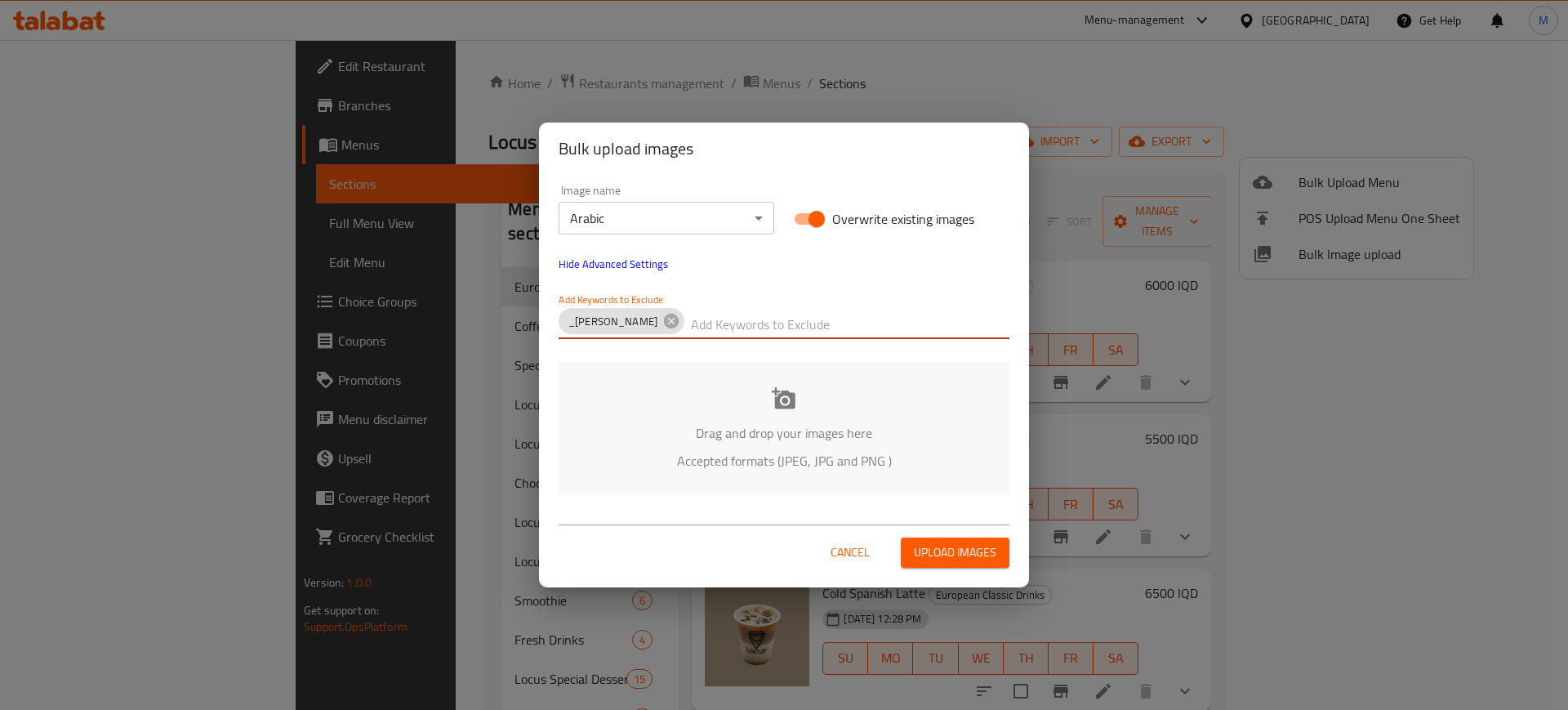
paste input "Locus_"
type input "Locus_"
click at [613, 458] on p "Accepted formats (JPEG, JPG and PNG )" at bounding box center [784, 461] width 402 height 20
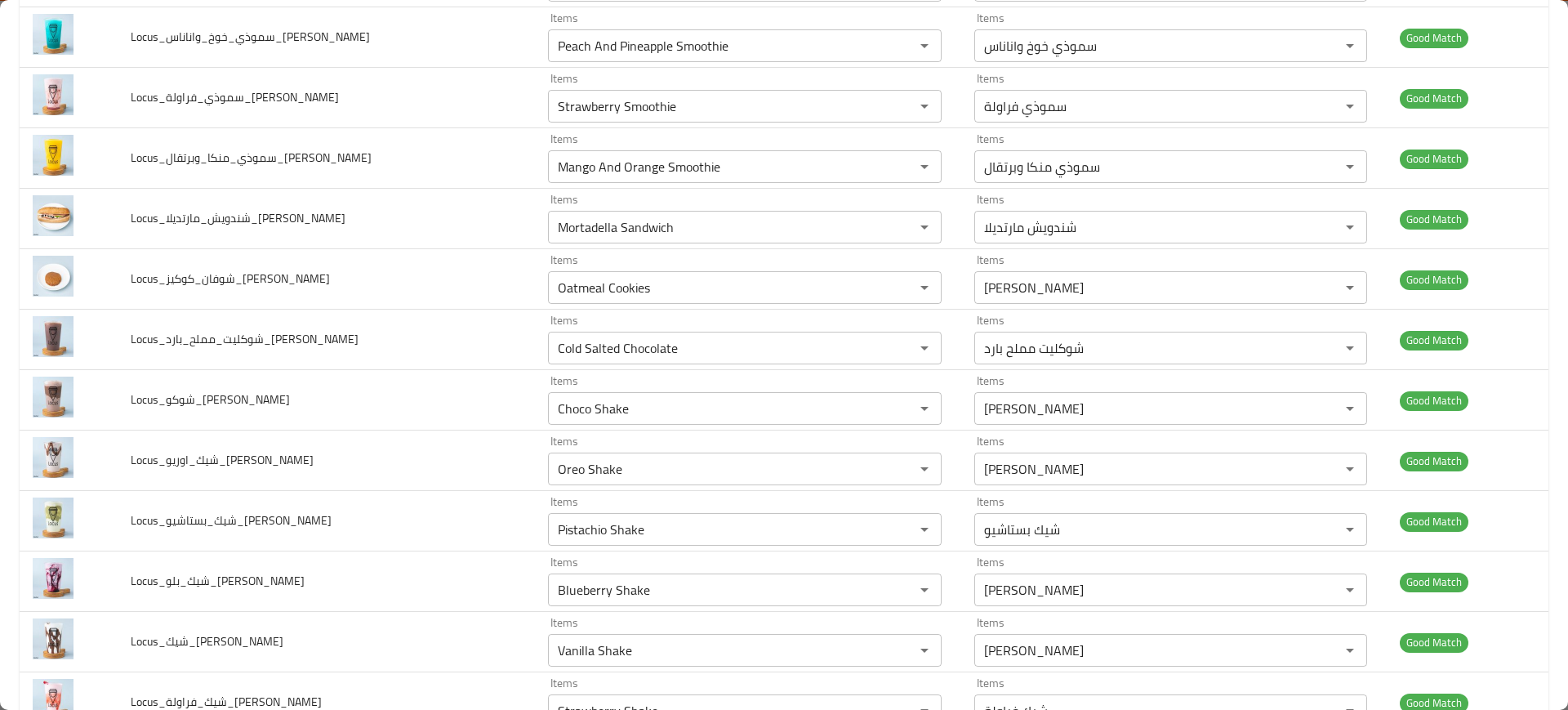
scroll to position [3806, 0]
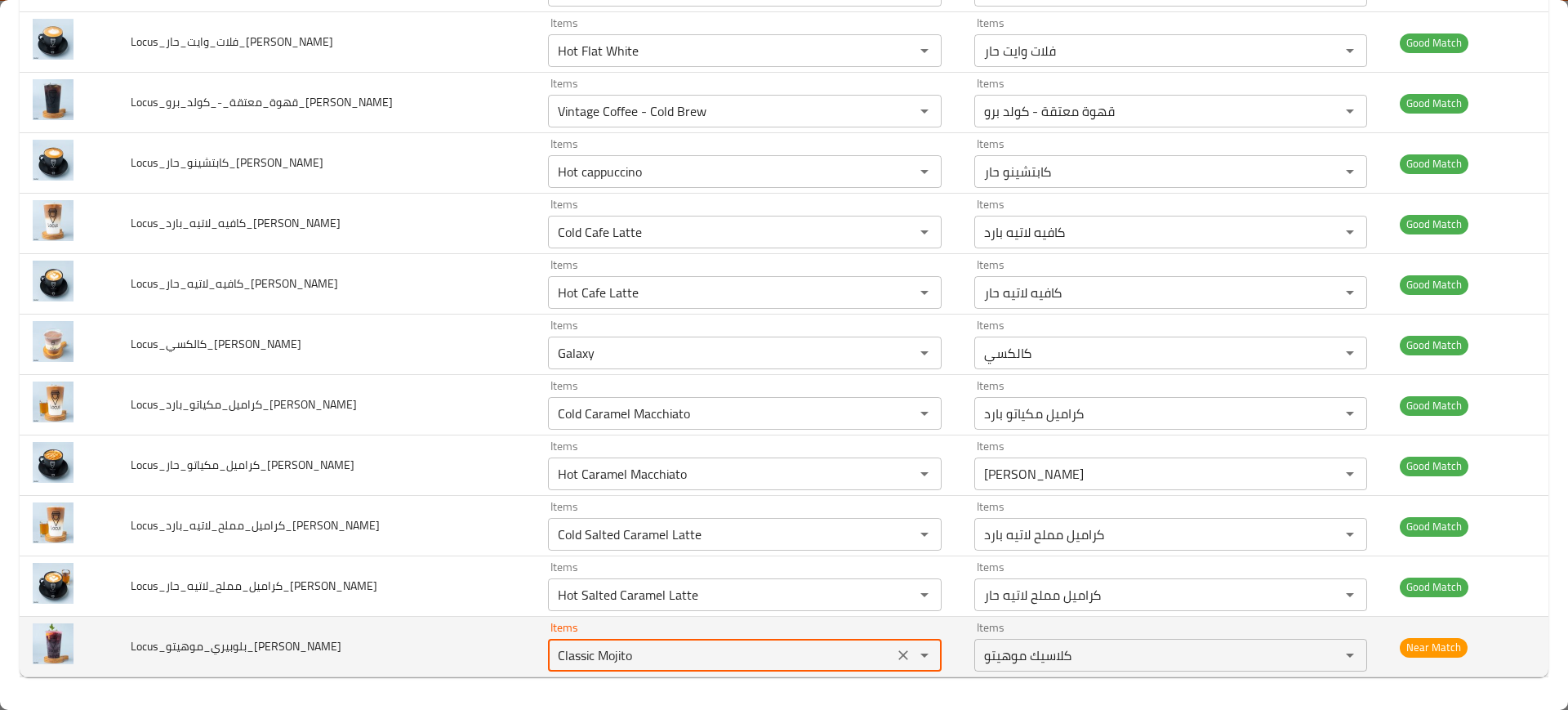
click at [602, 654] on input "Classic Mojito" at bounding box center [720, 656] width 335 height 23
type input "blu"
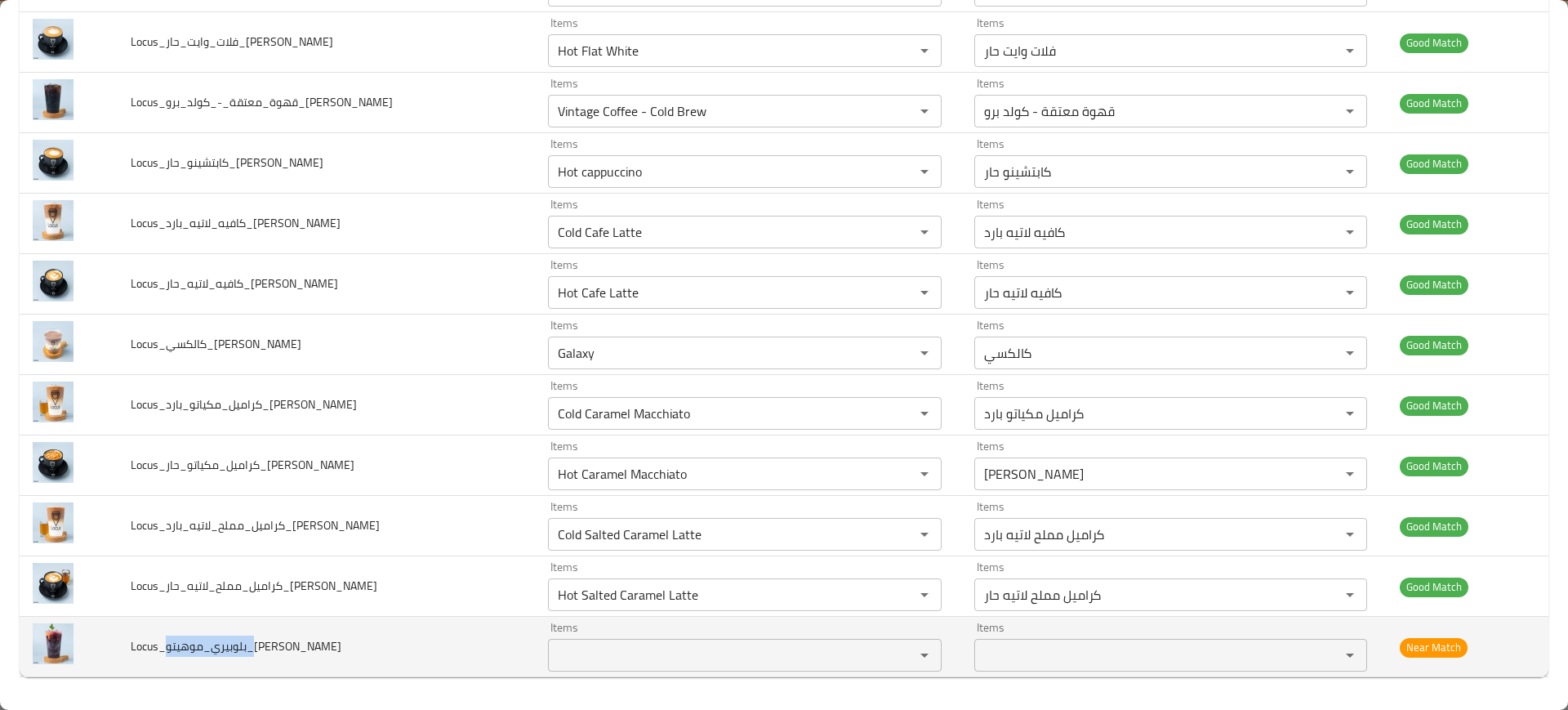
drag, startPoint x: 167, startPoint y: 647, endPoint x: 253, endPoint y: 639, distance: 86.4
click at [253, 639] on span "Locus_بلوبيري_موهيتو_[PERSON_NAME]" at bounding box center [236, 647] width 211 height 21
copy span "بلوبيري_موهيتو"
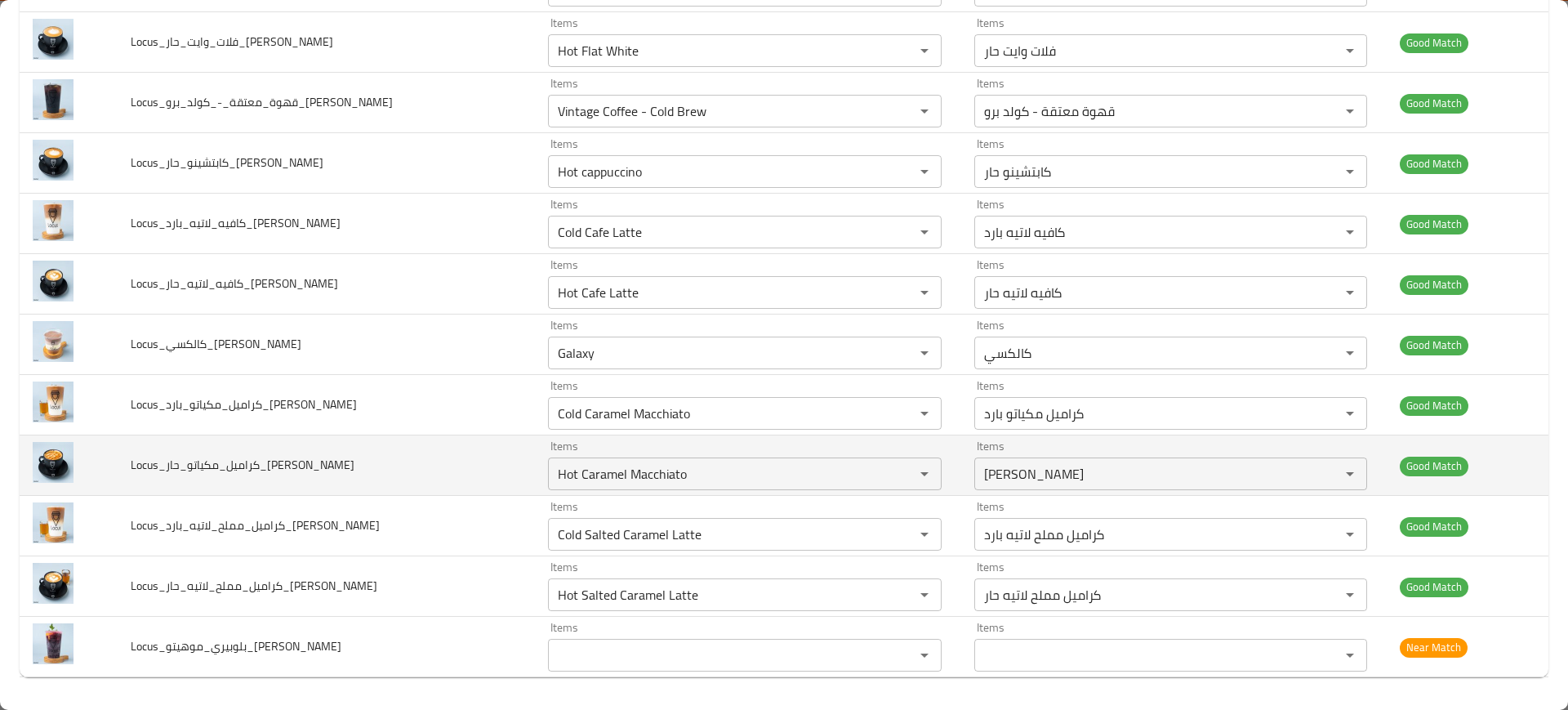
click at [402, 451] on td "Locus_كراميل_مكياتو_حار_[PERSON_NAME]" at bounding box center [326, 466] width 418 height 61
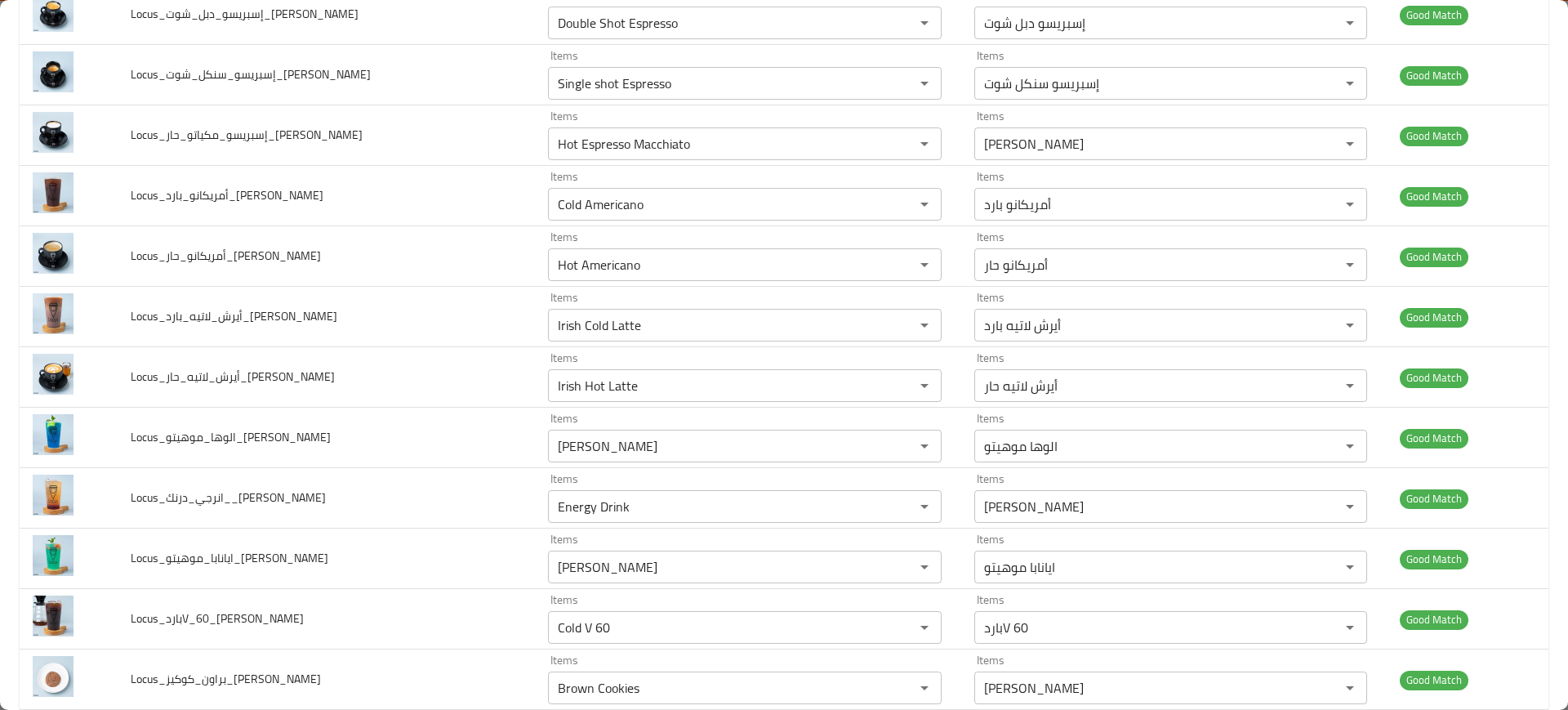
scroll to position [0, 0]
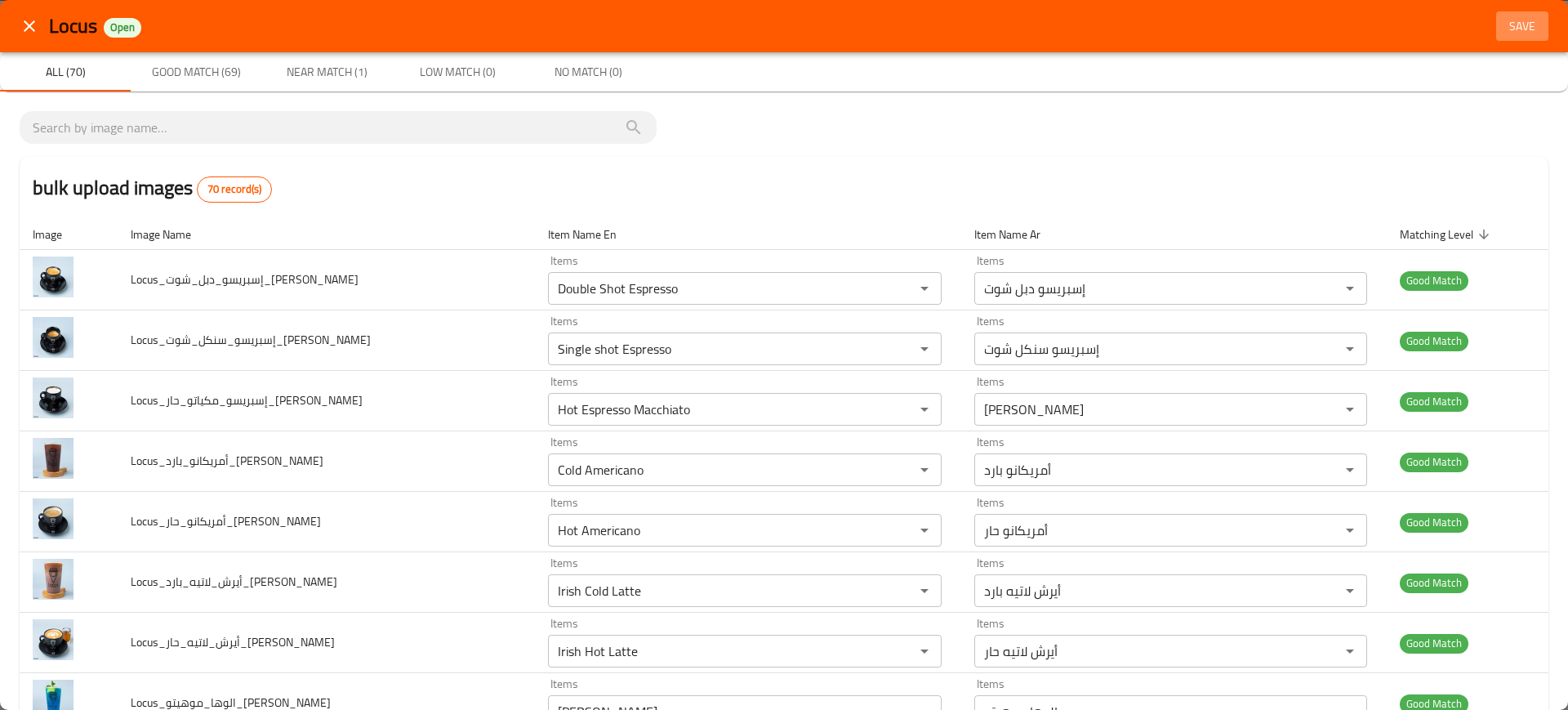
click at [1497, 40] on button "Save" at bounding box center [1523, 27] width 53 height 30
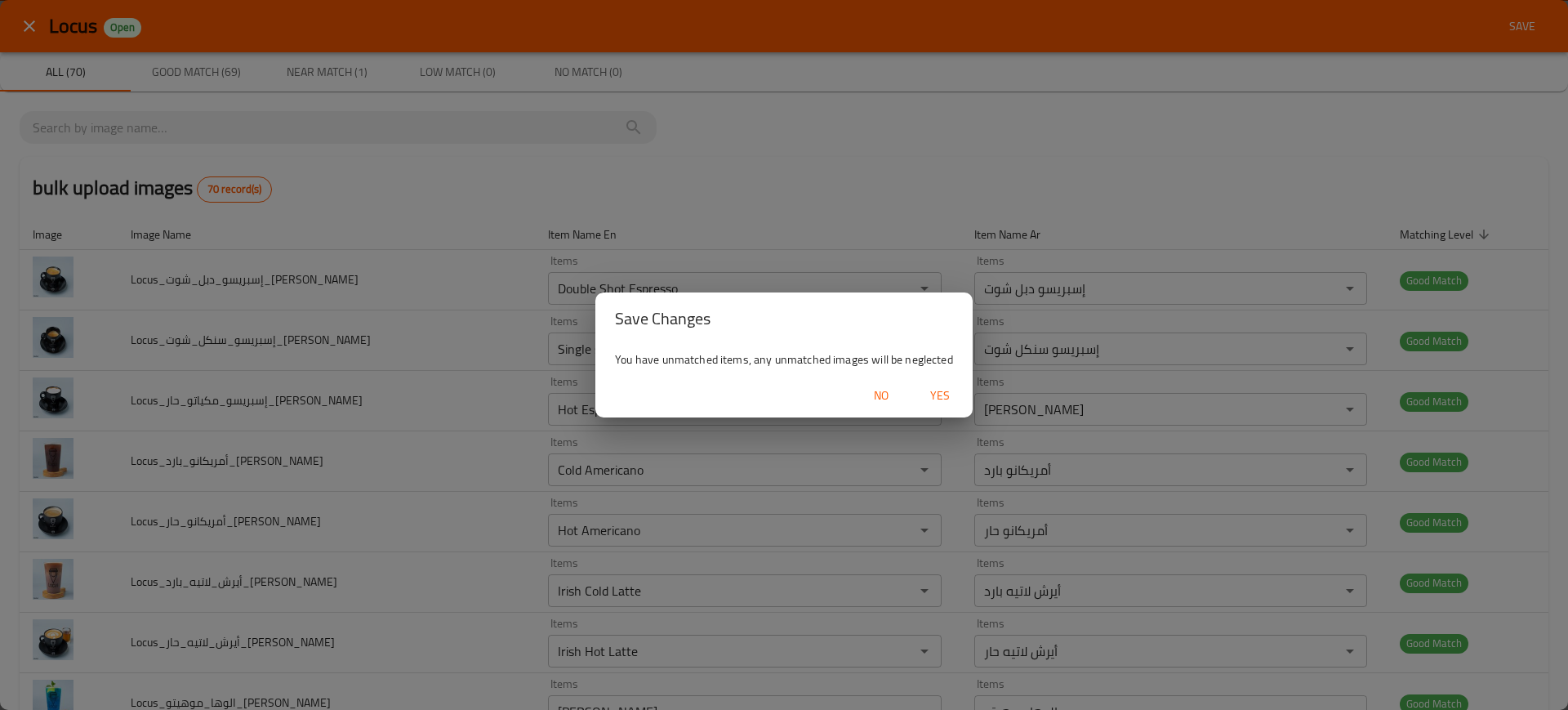
click at [944, 386] on span "Yes" at bounding box center [940, 396] width 39 height 20
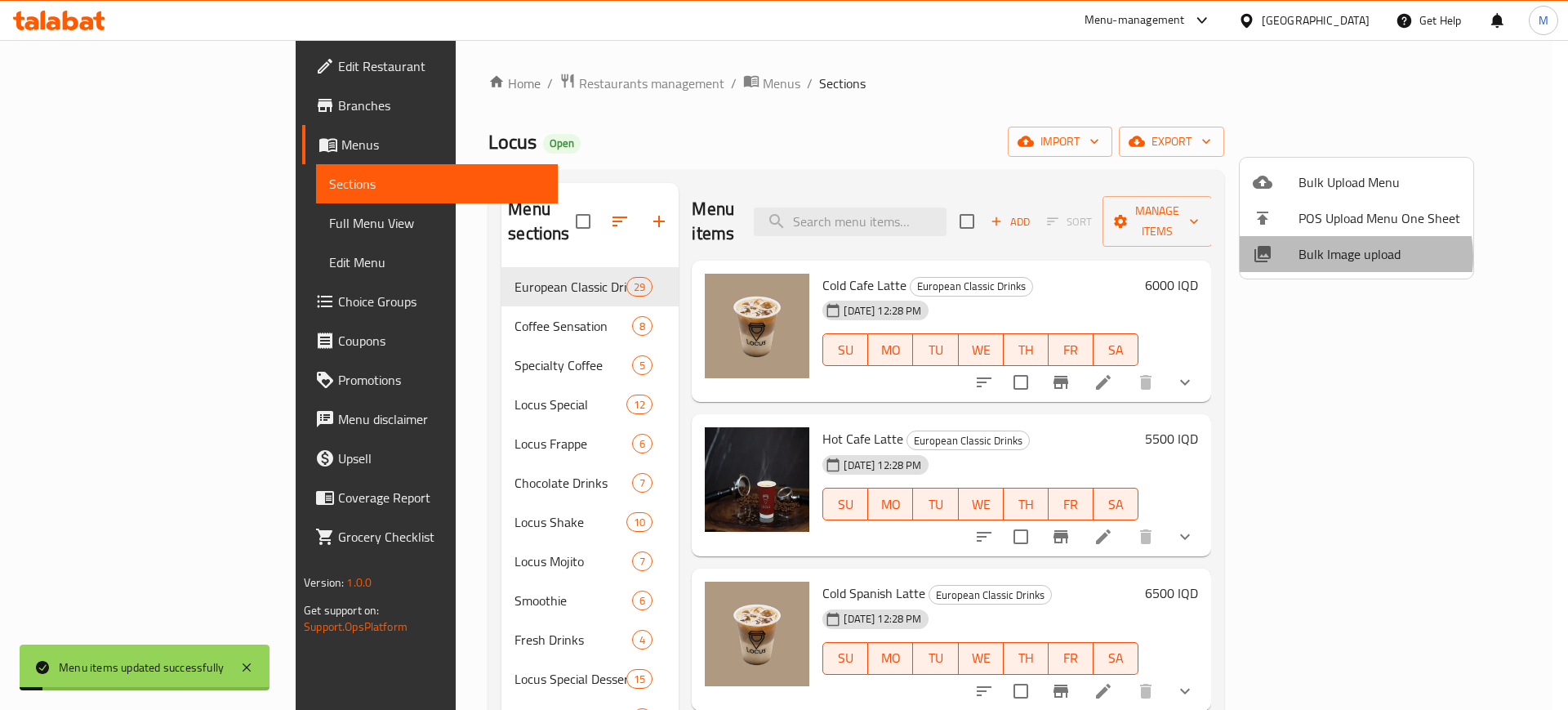
click at [1346, 257] on span "Bulk Image upload" at bounding box center [1380, 254] width 162 height 20
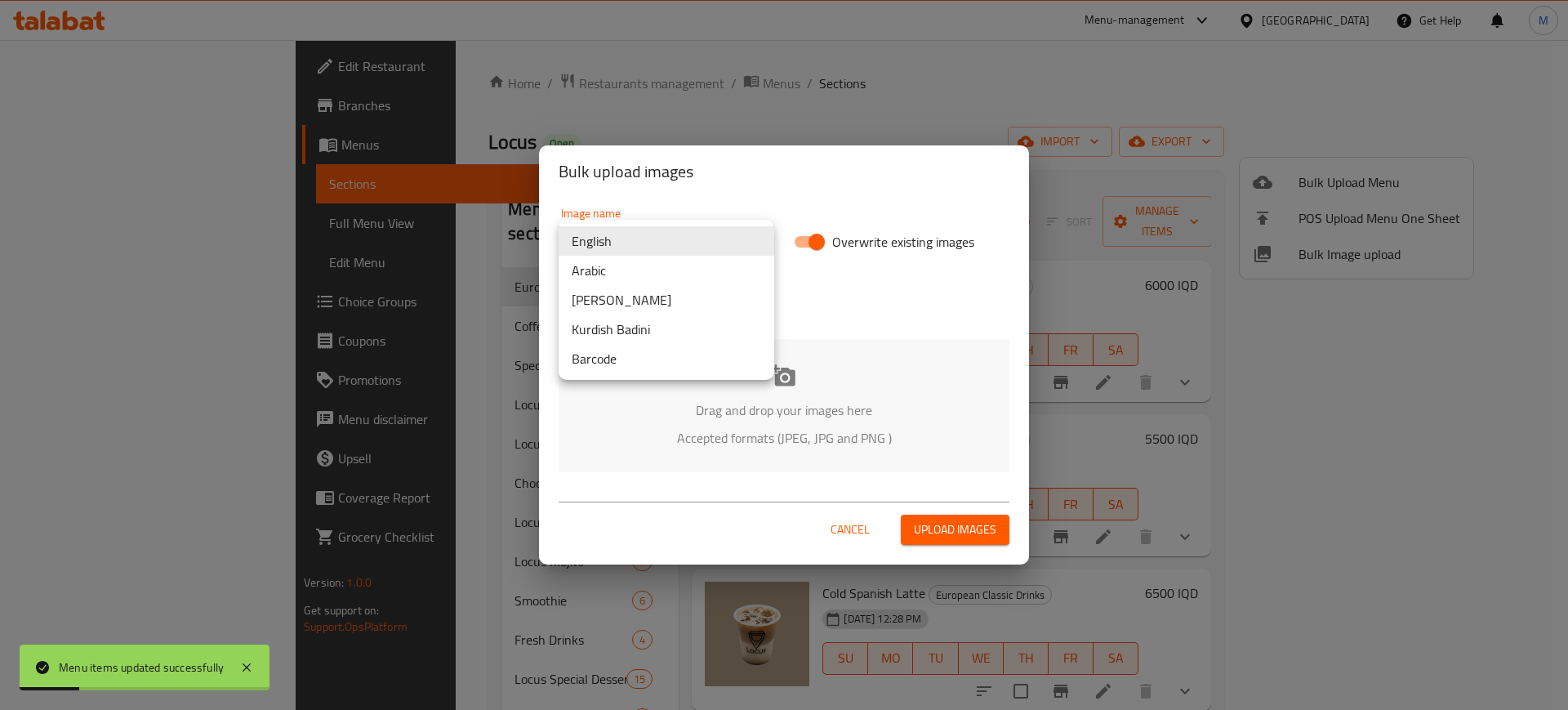
click at [687, 251] on body "Menu items updated successfully ​ Menu-management [GEOGRAPHIC_DATA] Get Help M …" at bounding box center [784, 375] width 1568 height 670
click at [687, 269] on li "Arabic" at bounding box center [666, 270] width 215 height 29
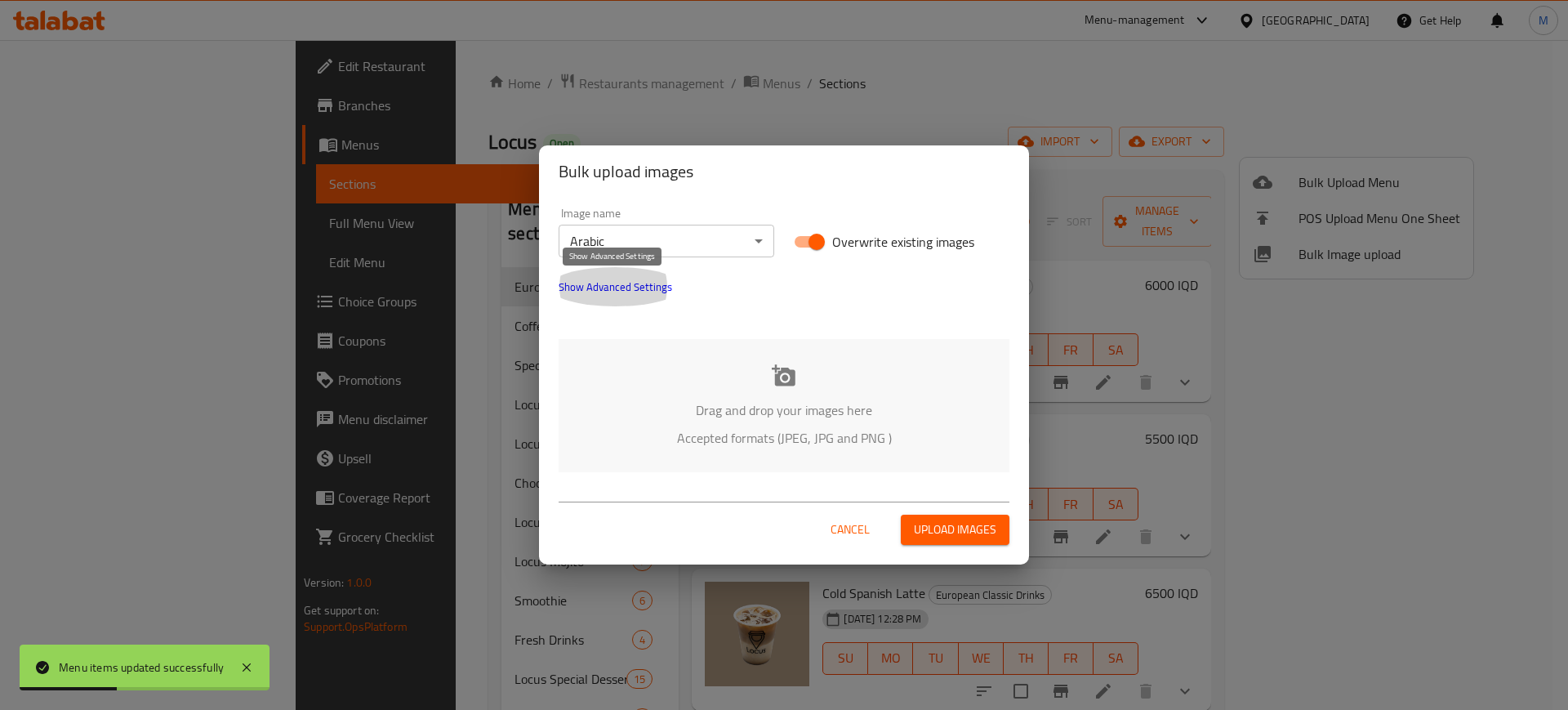
click at [628, 291] on span "Show Advanced Settings" at bounding box center [615, 287] width 114 height 20
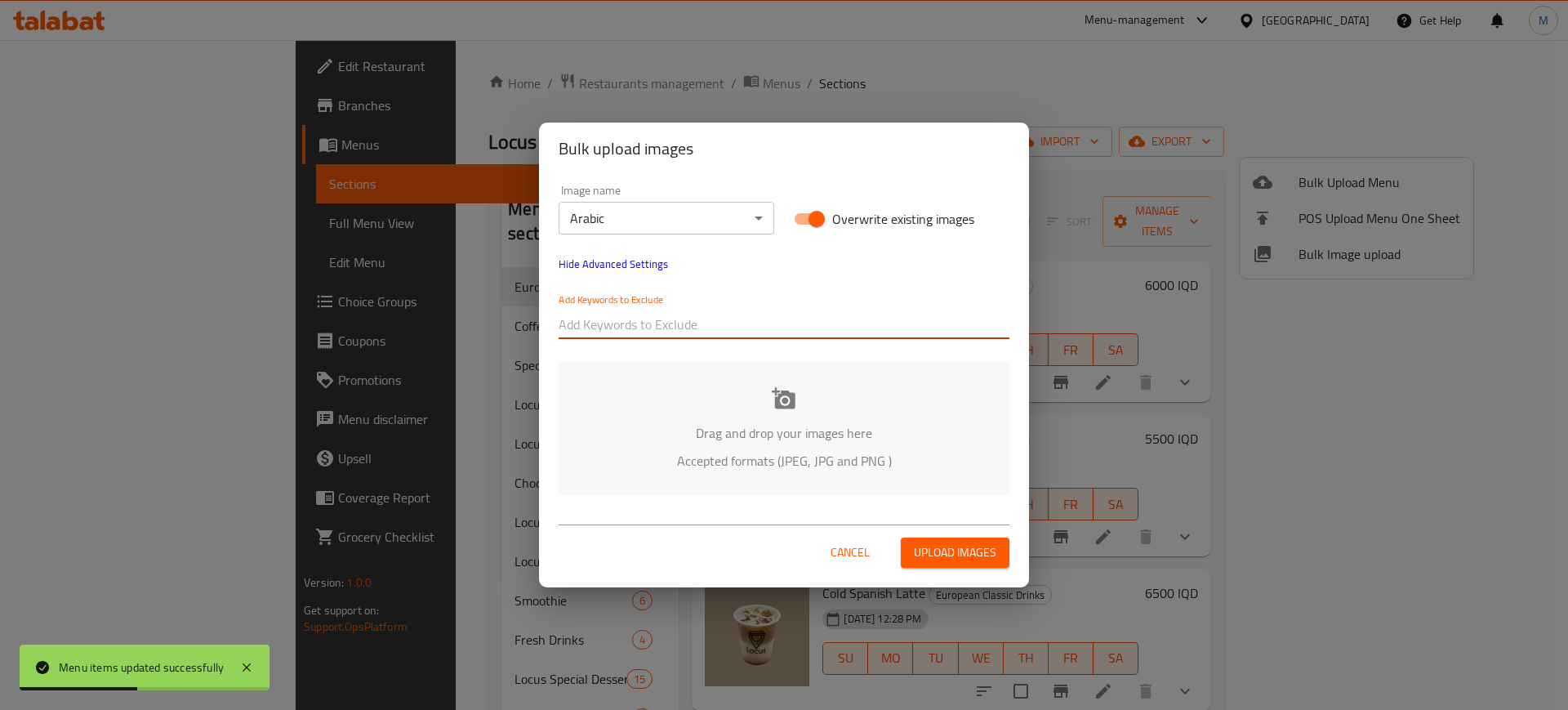
click at [654, 335] on input "text" at bounding box center [784, 324] width 451 height 26
paste input "بلوبيري_موهيتو"
type input "بلوبيري_موهيتو"
paste input "_[PERSON_NAME]"
type input "_[PERSON_NAME]"
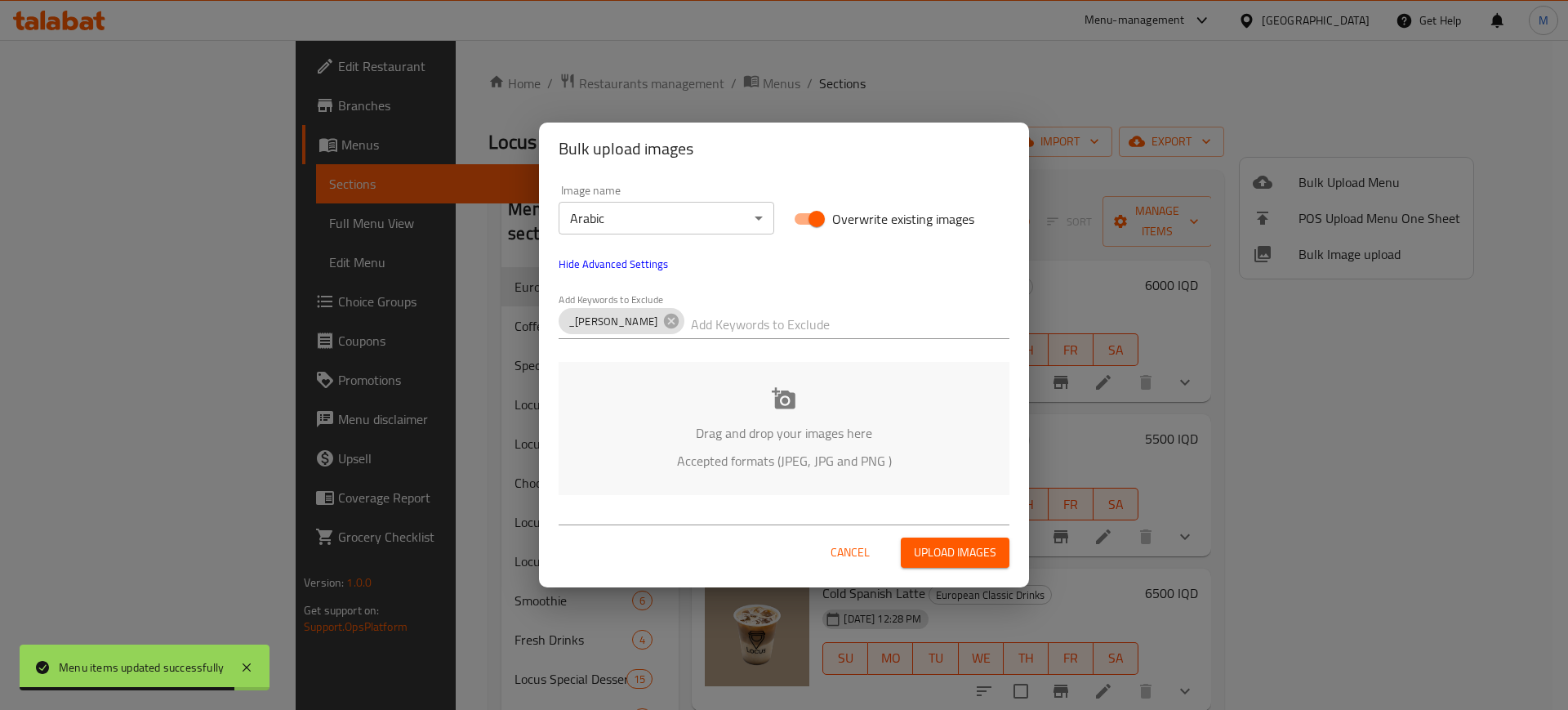
click at [629, 356] on div "Image name Arabic ​ Overwrite existing images Hide Advanced Settings Add Keywor…" at bounding box center [784, 339] width 490 height 331
click at [691, 331] on input "text" at bounding box center [850, 324] width 319 height 26
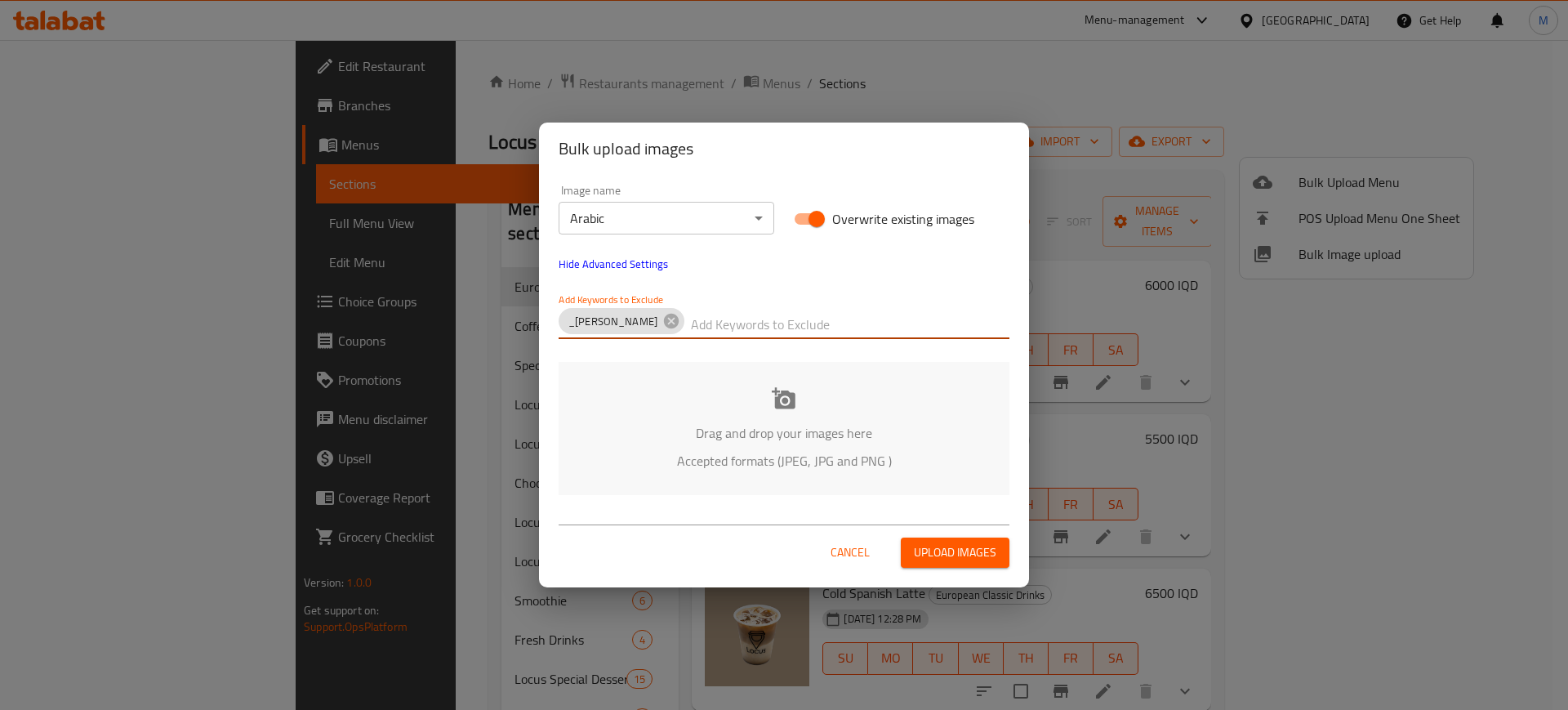
paste input "Locus_"
type input "Locus_"
click at [601, 383] on div "Drag and drop your images here Accepted formats (JPEG, JPG and PNG )" at bounding box center [784, 428] width 451 height 134
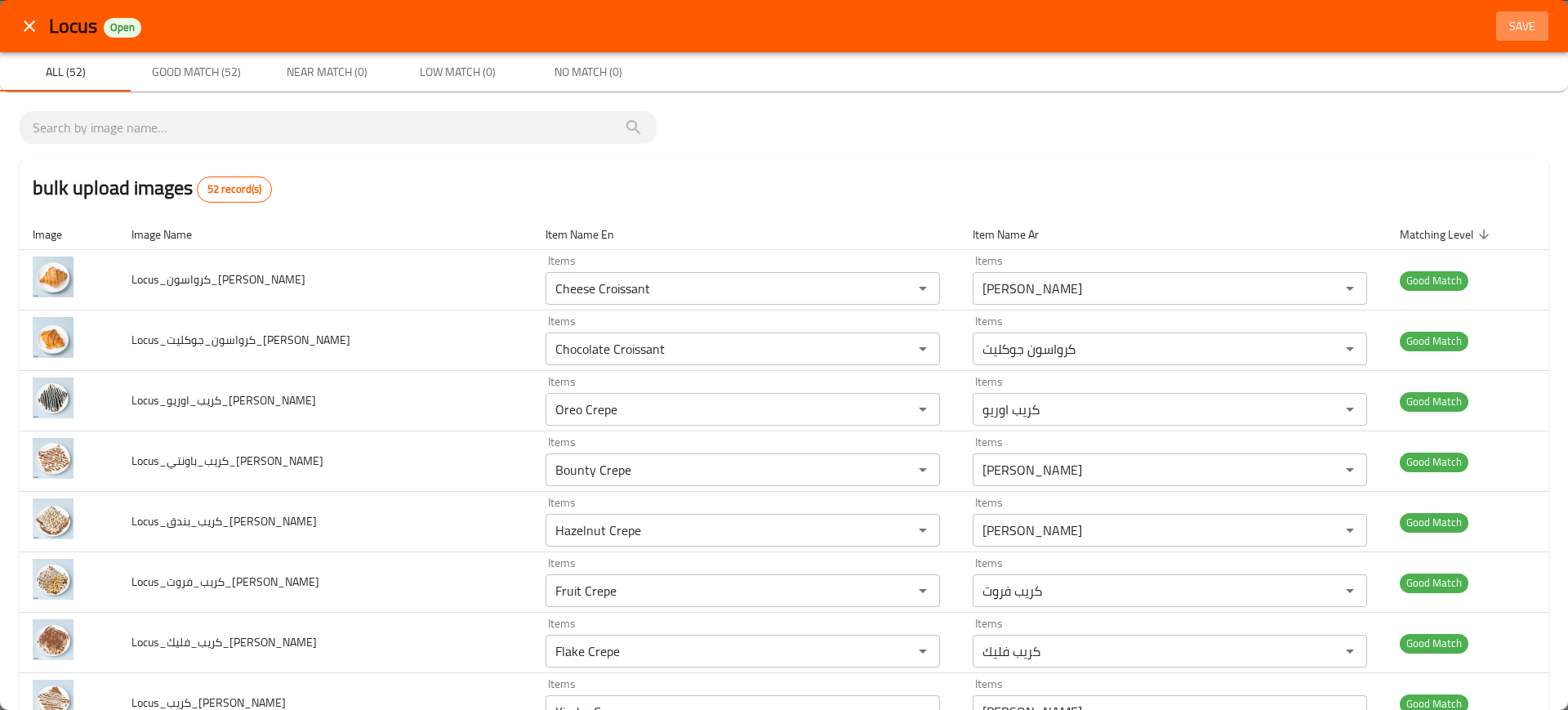
click at [1511, 20] on span "Save" at bounding box center [1523, 26] width 39 height 20
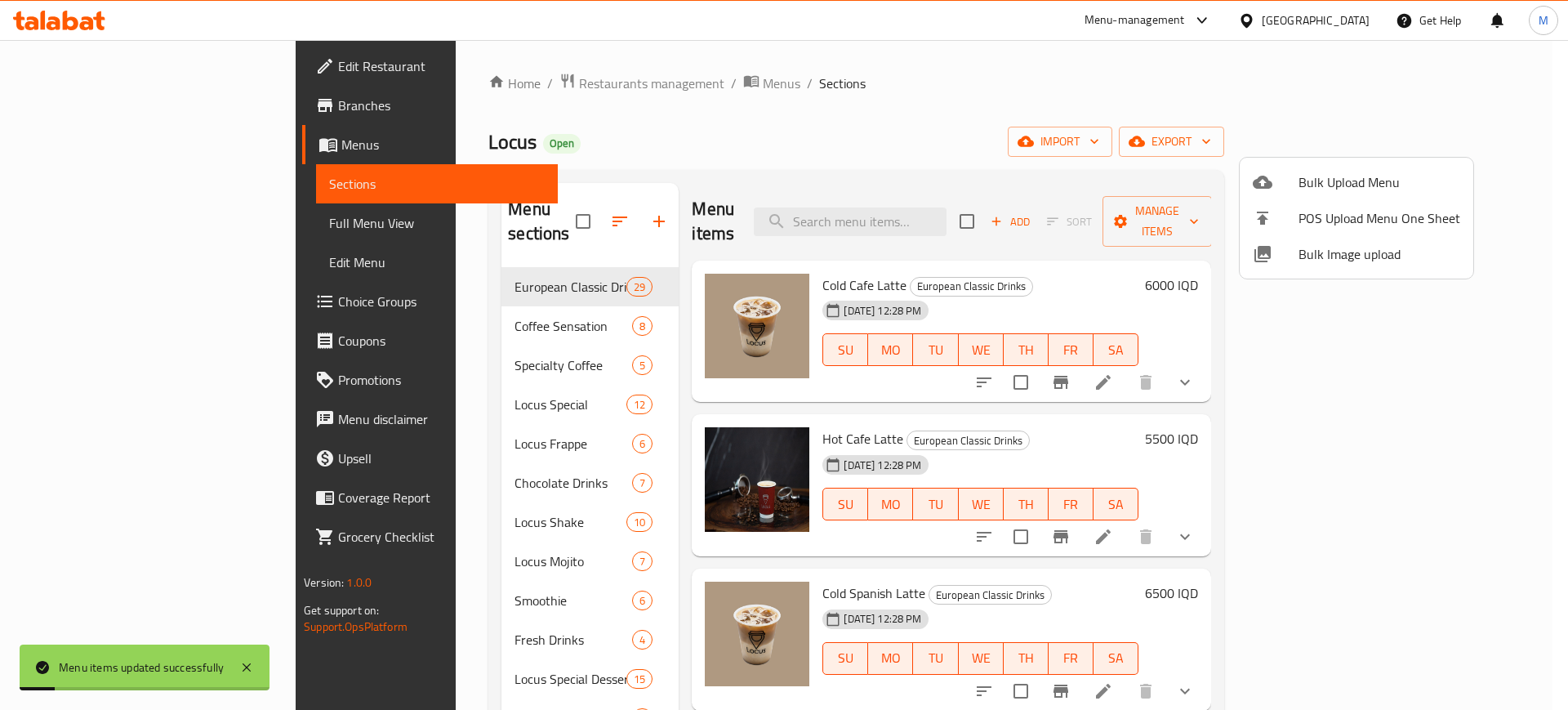
click at [1198, 91] on div at bounding box center [784, 355] width 1568 height 710
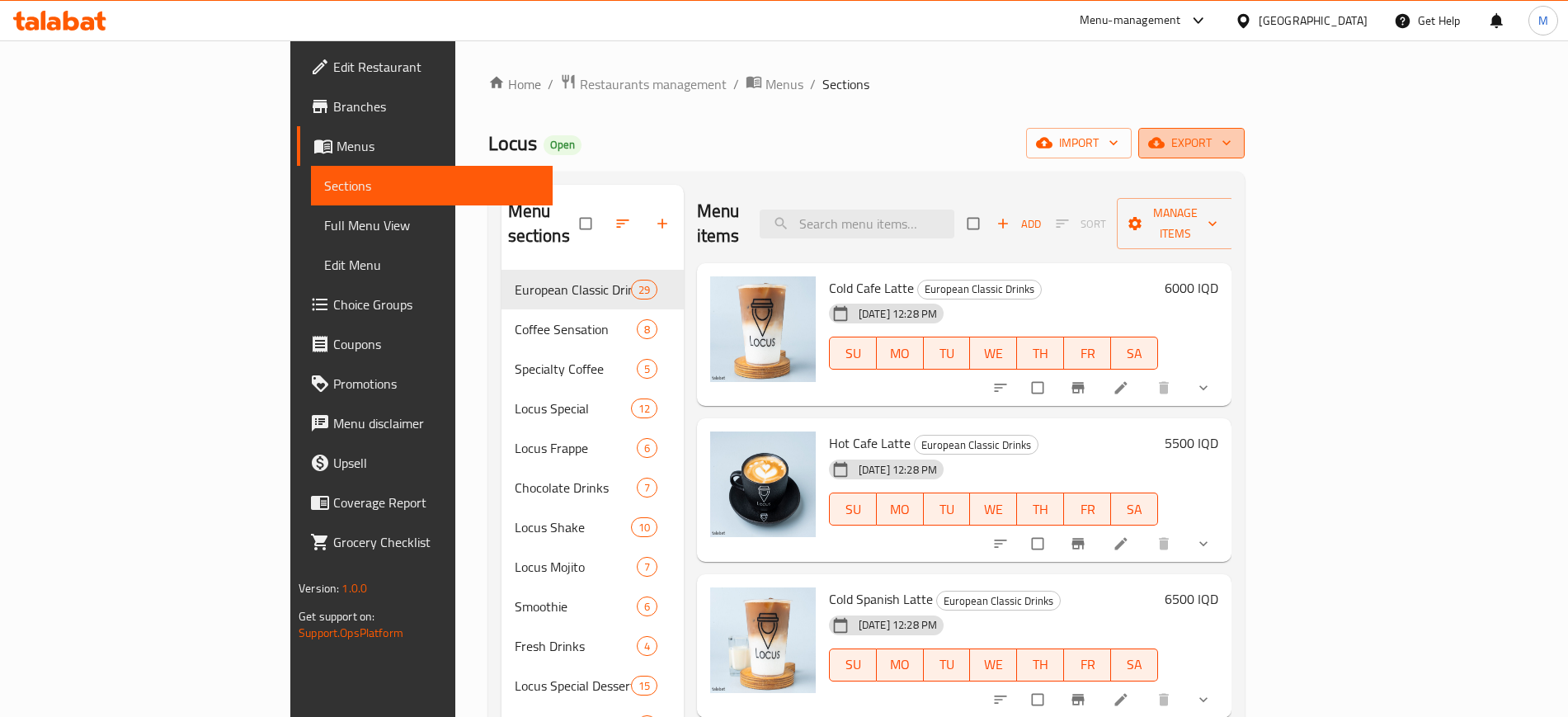
click at [1234, 135] on icon "button" at bounding box center [1226, 143] width 16 height 16
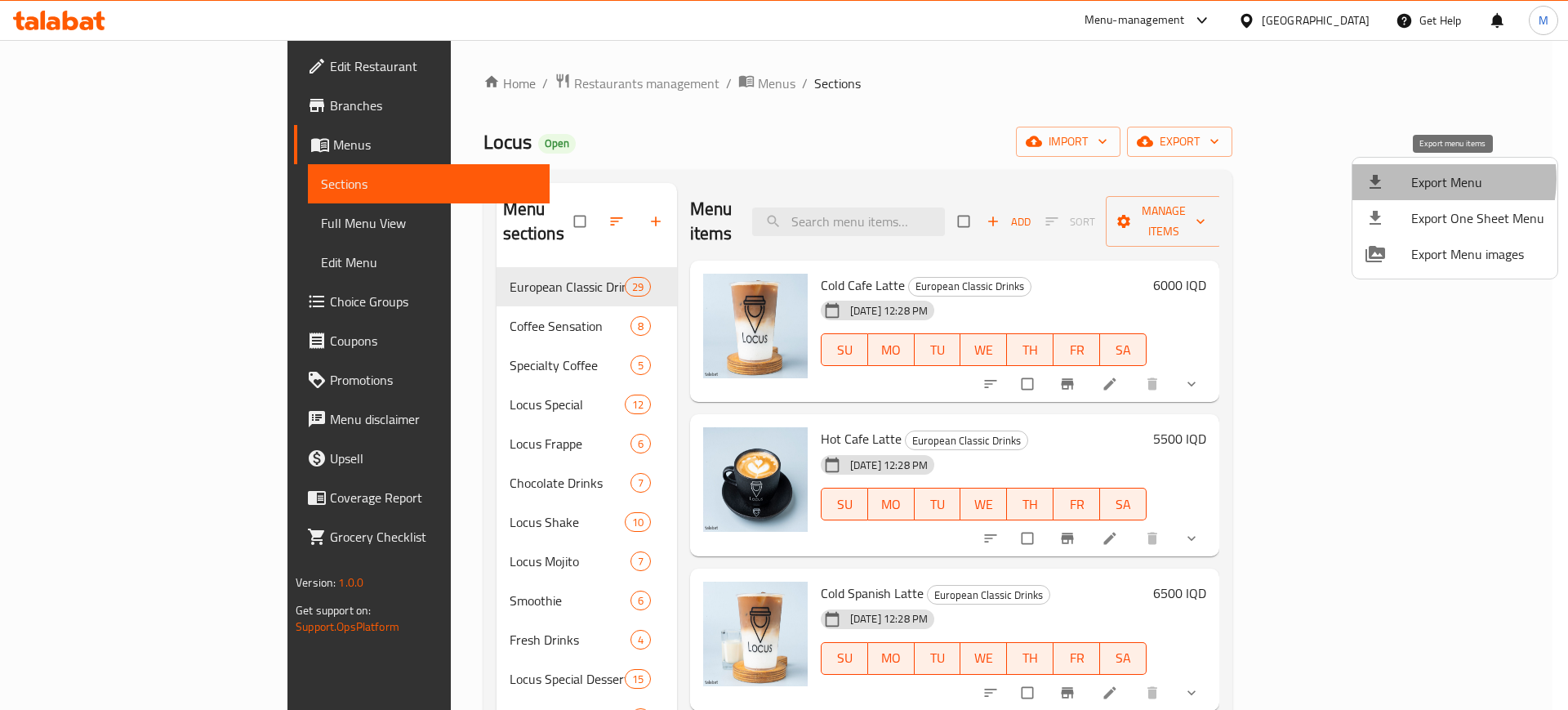
click at [1427, 179] on span "Export Menu" at bounding box center [1478, 183] width 134 height 20
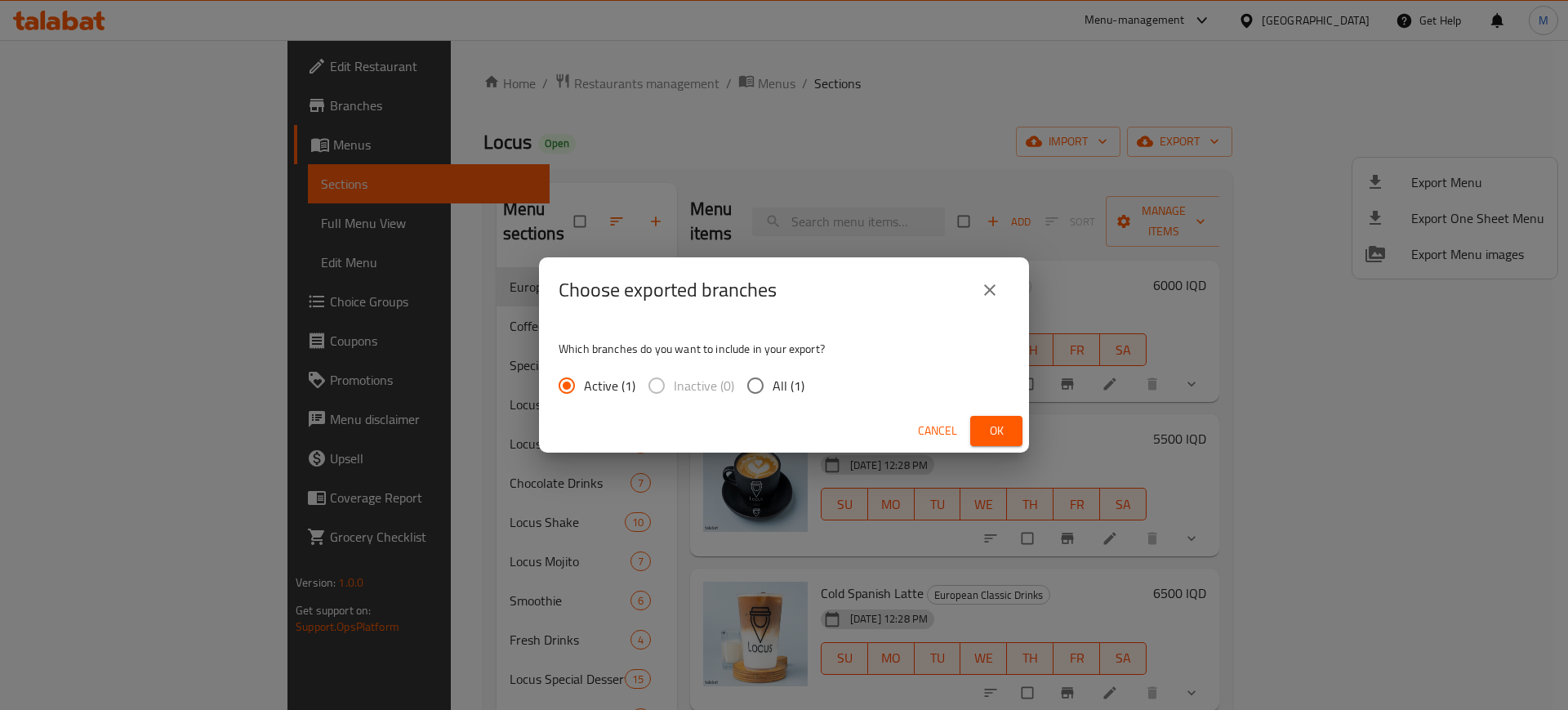
click at [788, 389] on span "All (1)" at bounding box center [789, 386] width 32 height 20
click at [773, 389] on input "All (1)" at bounding box center [755, 386] width 35 height 35
radio input "true"
click at [1001, 436] on span "Ok" at bounding box center [995, 430] width 26 height 20
